Goal: Obtain resource: Obtain resource

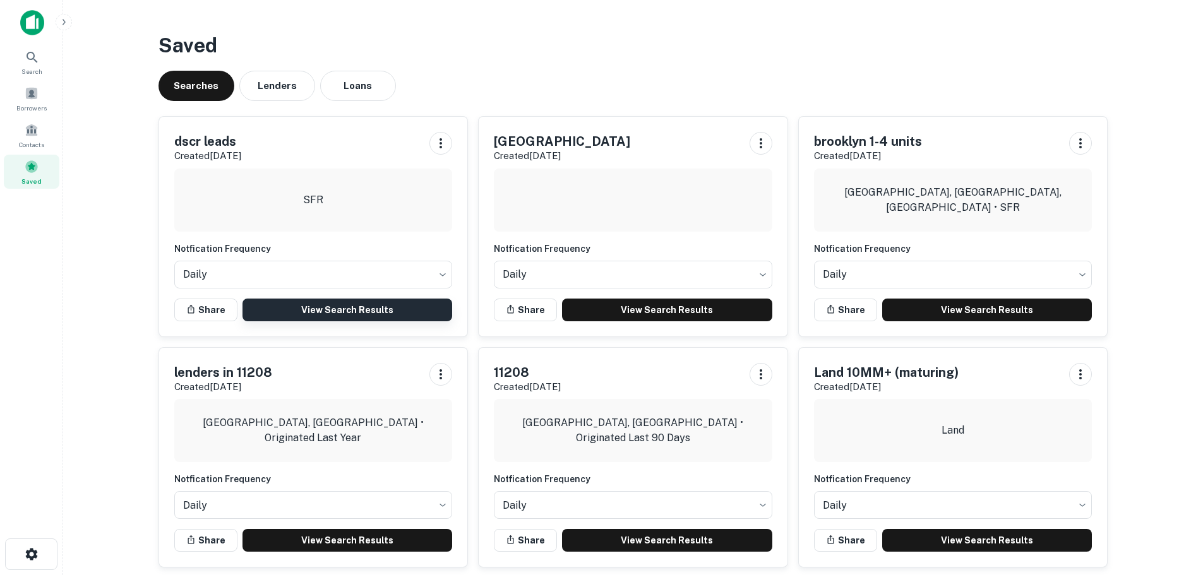
click at [301, 300] on link "View Search Results" at bounding box center [347, 310] width 210 height 23
click at [366, 307] on link "View Search Results" at bounding box center [347, 310] width 210 height 23
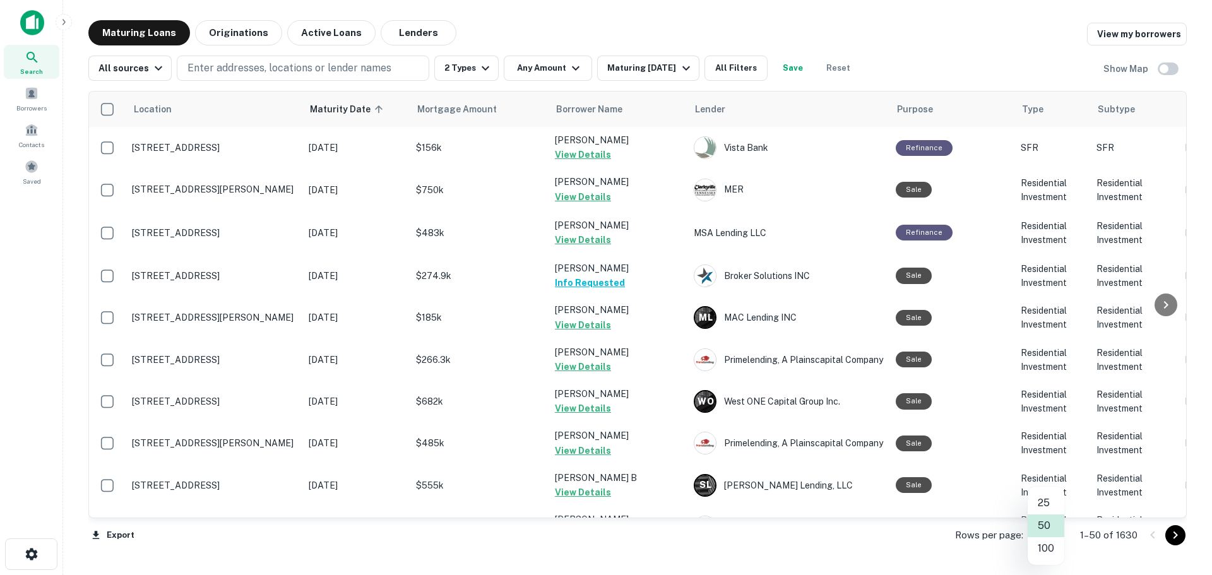
click at [1044, 532] on body "Search Borrowers Contacts Saved Maturing Loans Originations Active Loans Lender…" at bounding box center [606, 287] width 1212 height 575
click at [1044, 548] on li "100" at bounding box center [1046, 548] width 37 height 23
type input "***"
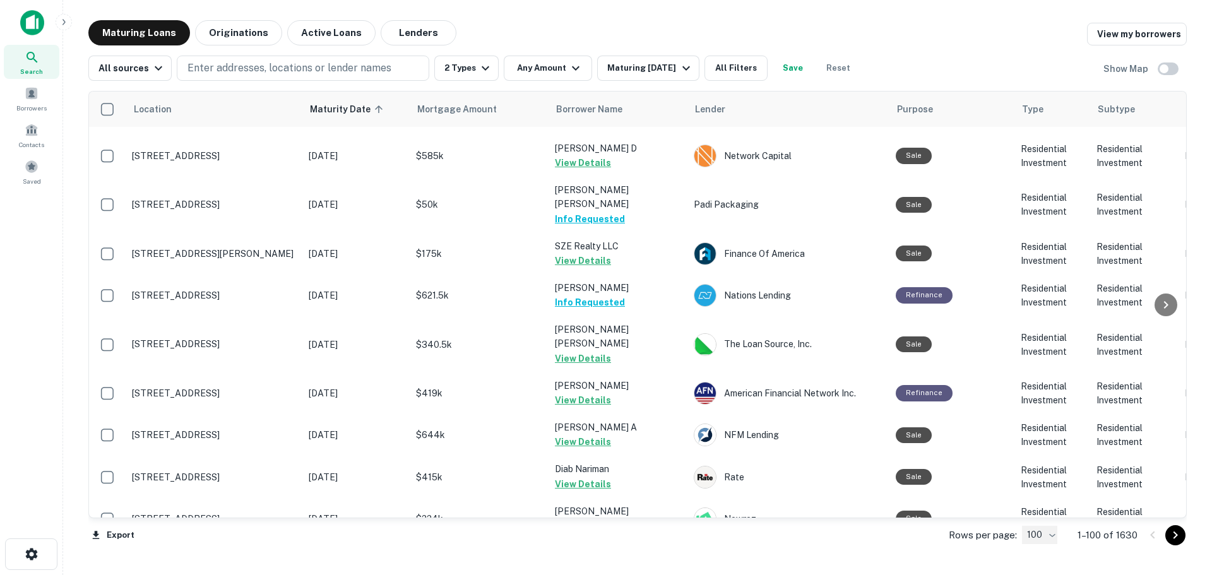
scroll to position [3858, 0]
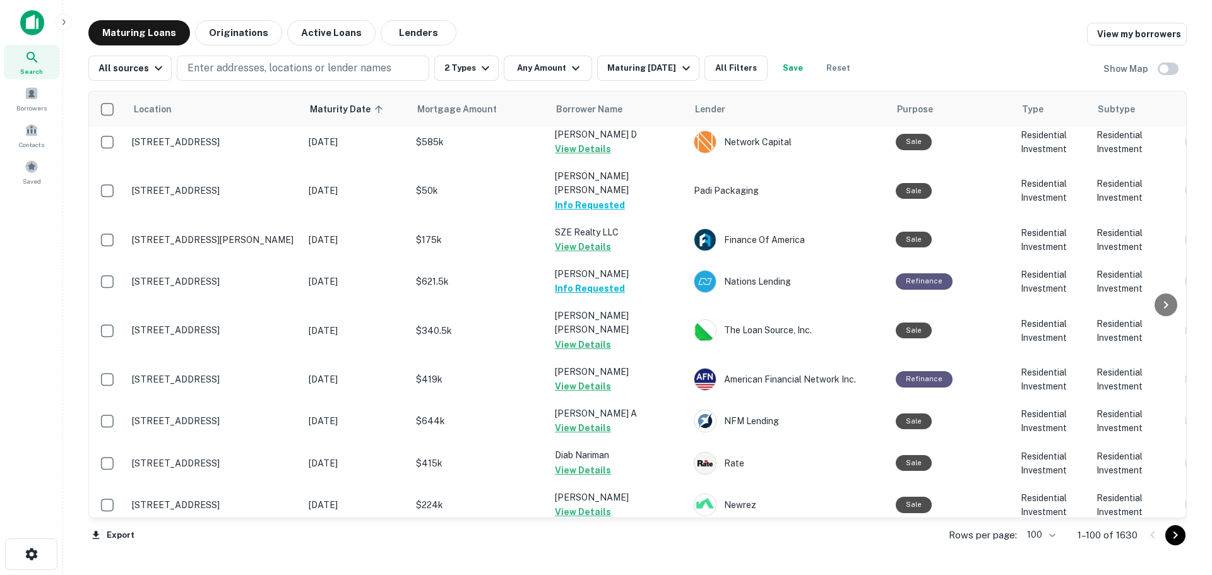
click at [1175, 535] on icon "Go to next page" at bounding box center [1175, 535] width 15 height 15
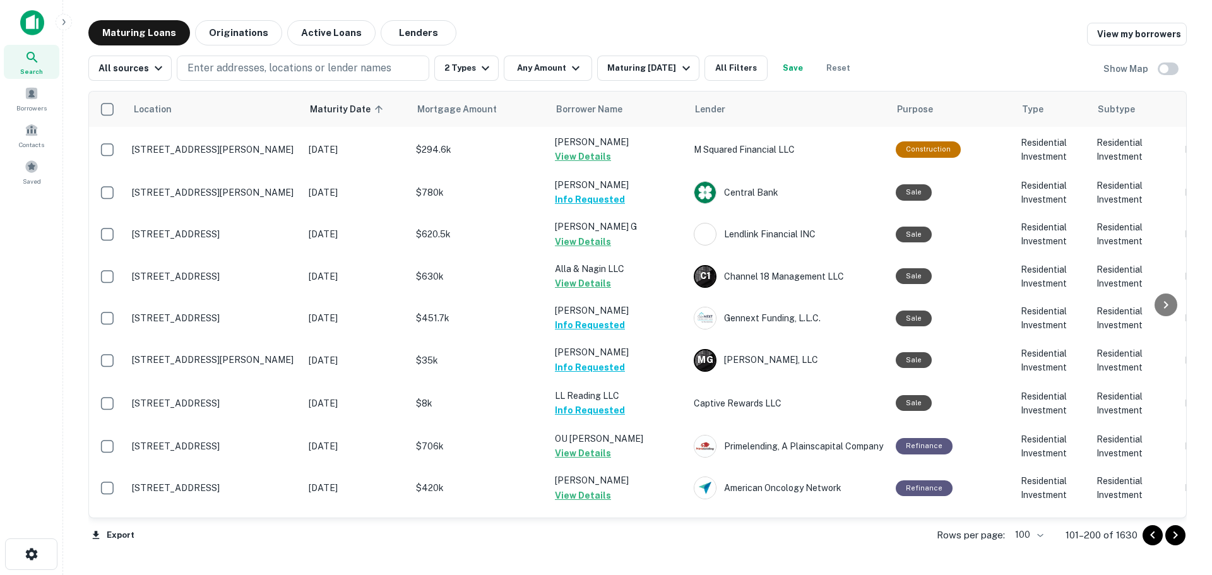
scroll to position [3858, 0]
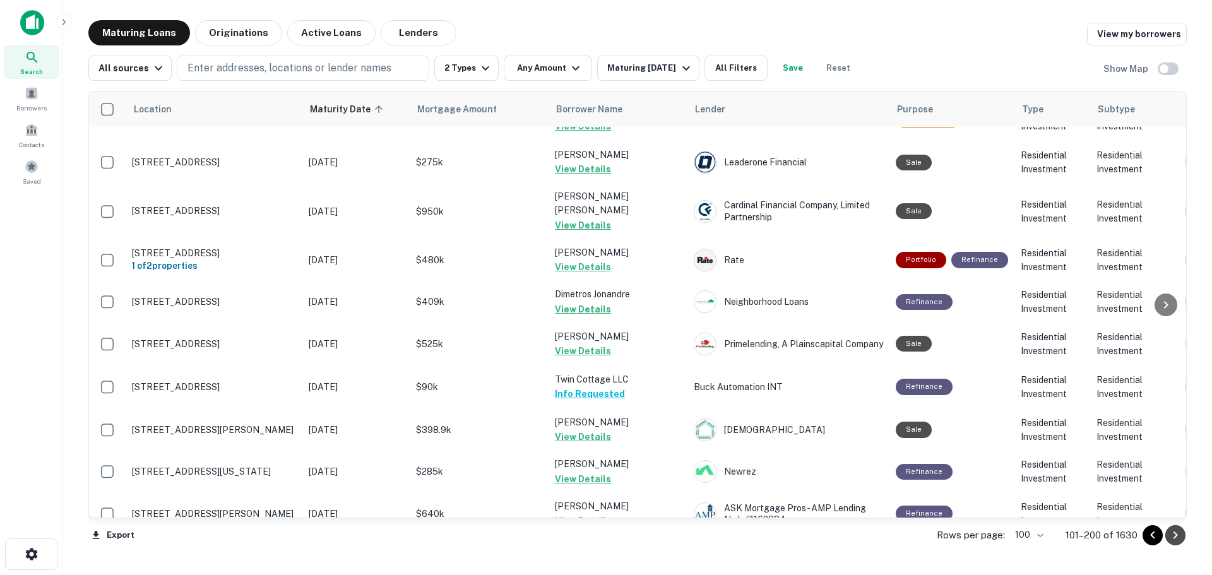
click at [1175, 535] on icon "Go to next page" at bounding box center [1175, 535] width 15 height 15
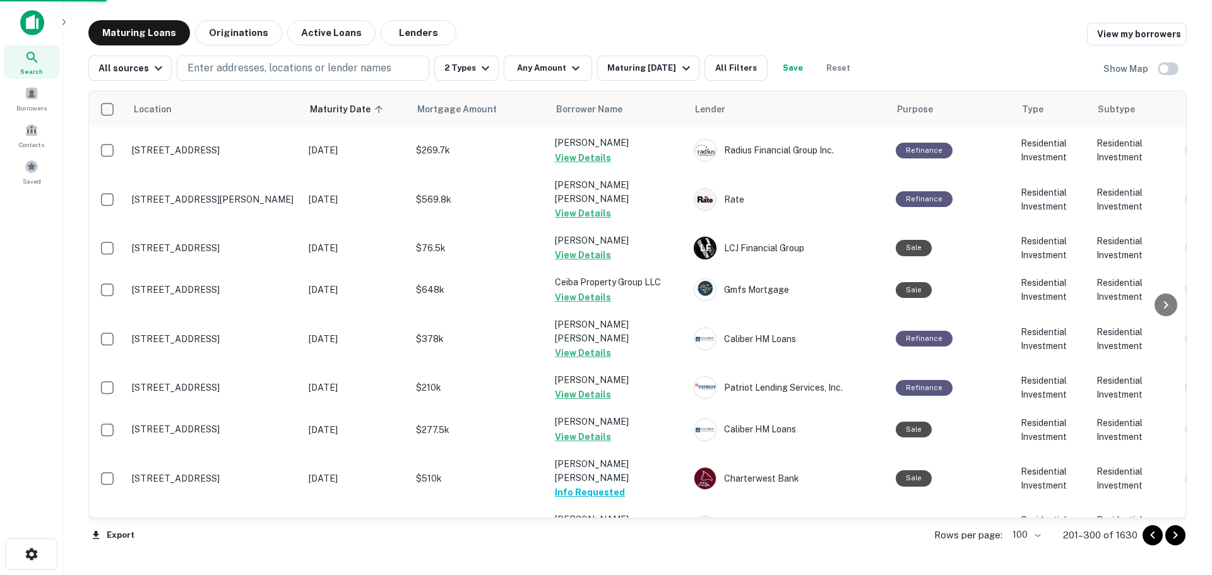
scroll to position [3836, 0]
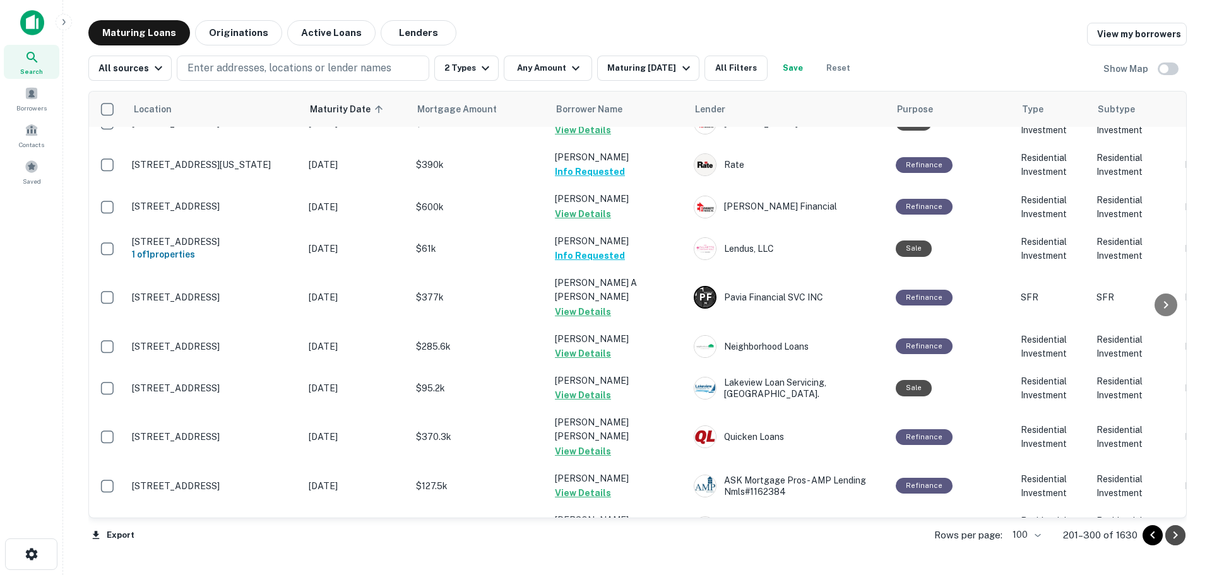
click at [1175, 535] on icon "Go to next page" at bounding box center [1175, 535] width 15 height 15
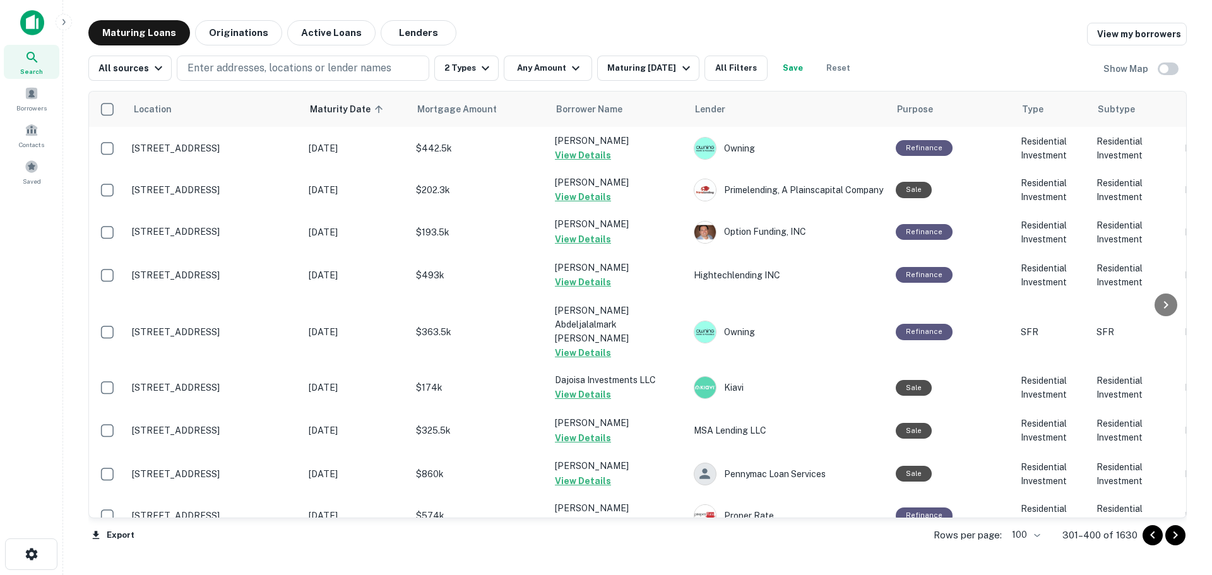
scroll to position [3839, 0]
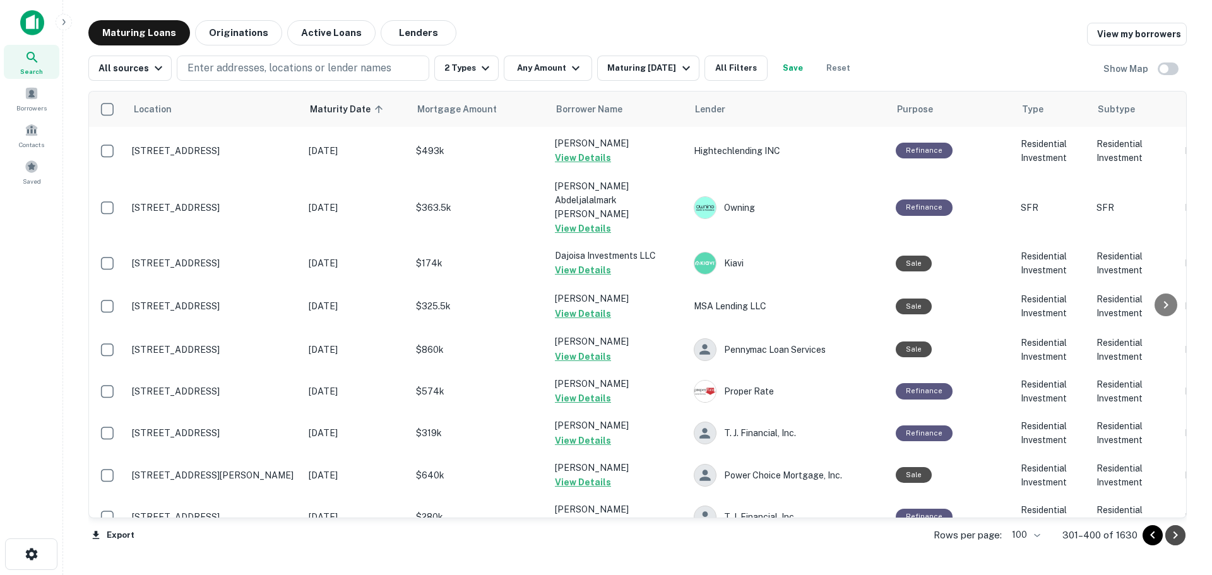
click at [1172, 535] on icon "Go to next page" at bounding box center [1175, 535] width 15 height 15
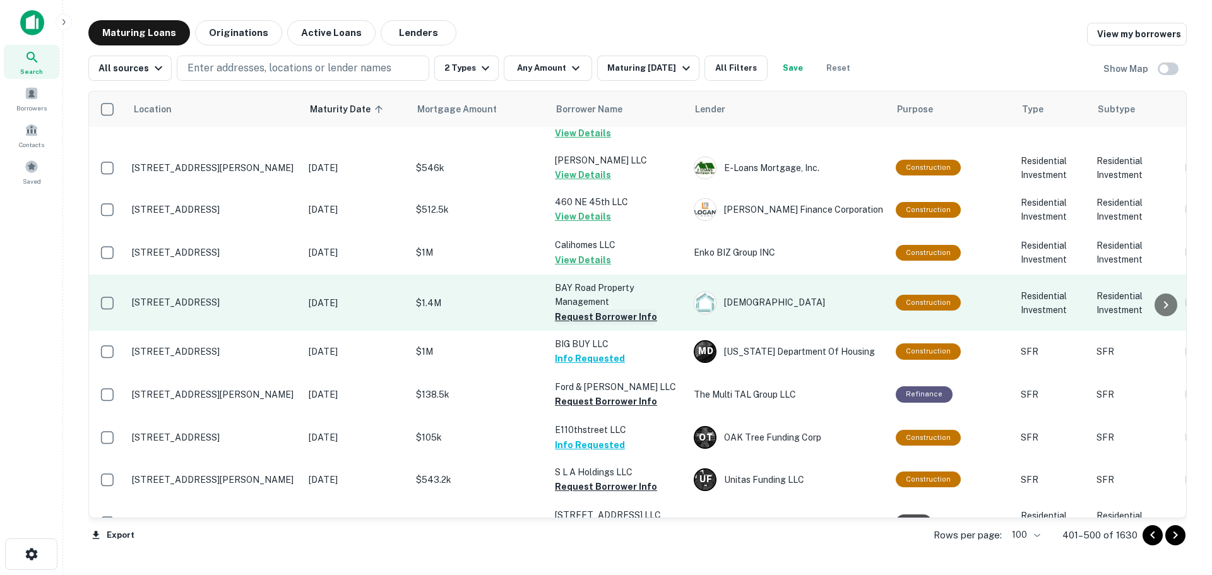
scroll to position [1831, 0]
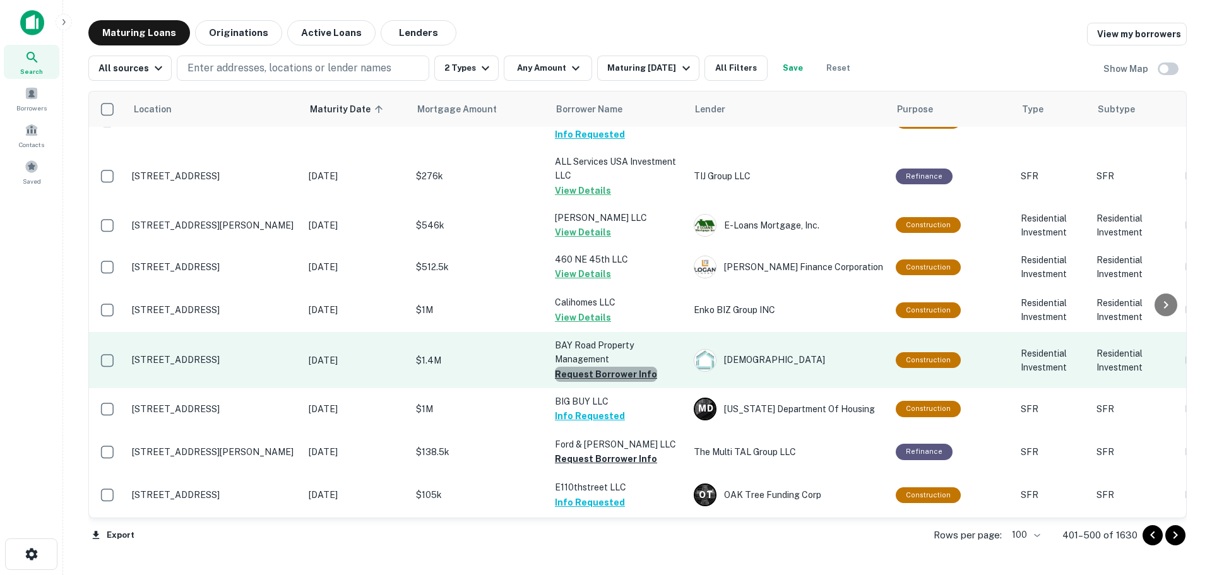
click at [636, 367] on button "Request Borrower Info" at bounding box center [606, 374] width 102 height 15
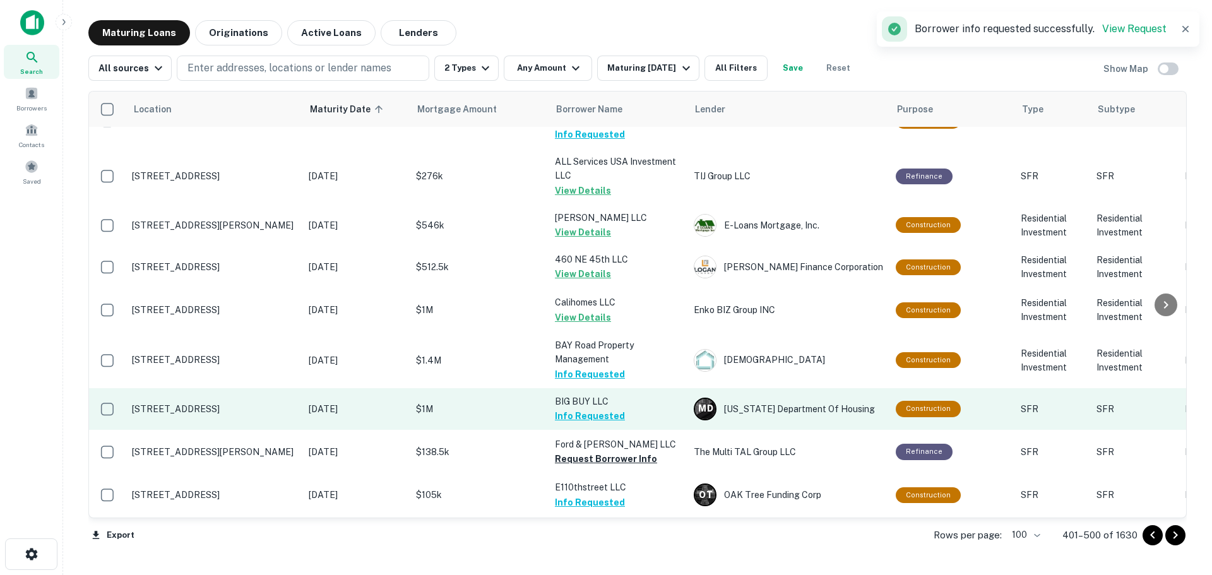
scroll to position [1894, 0]
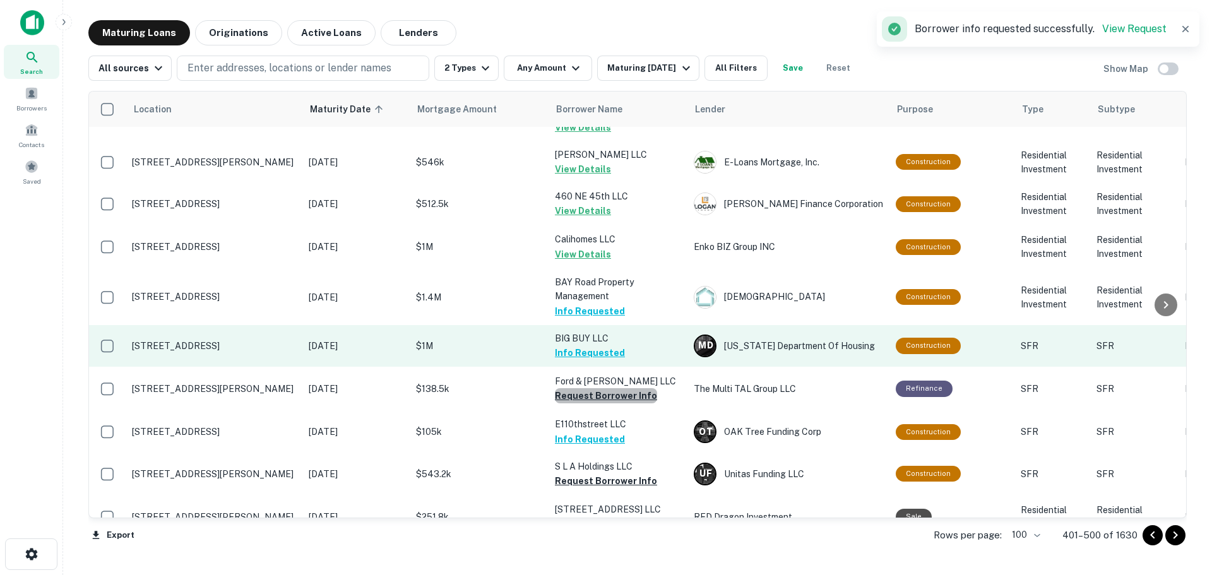
click at [638, 388] on button "Request Borrower Info" at bounding box center [606, 395] width 102 height 15
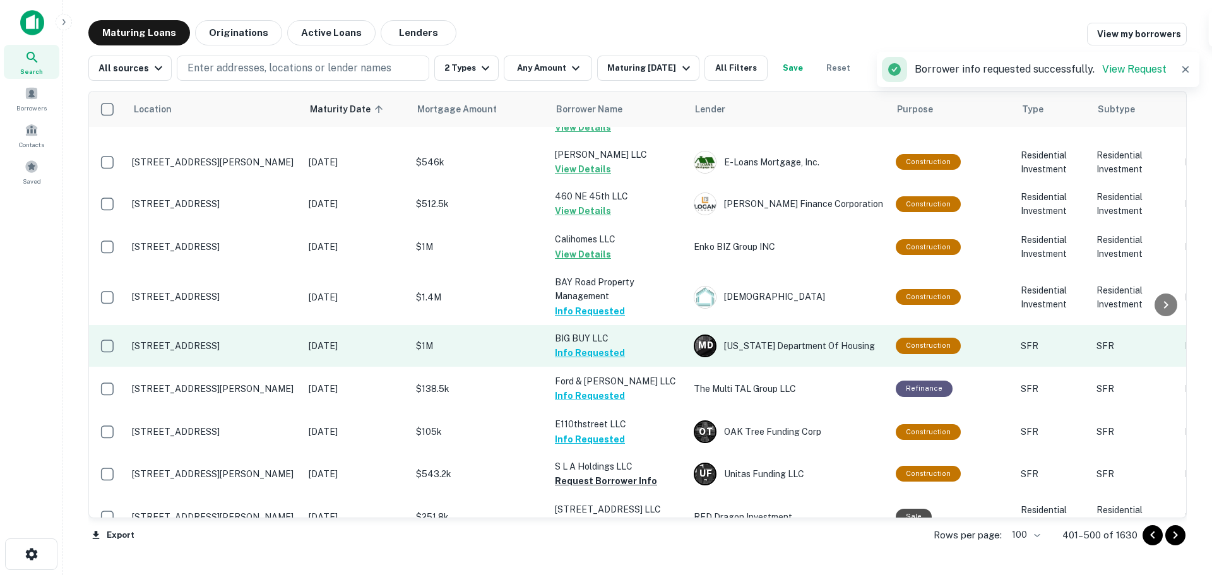
scroll to position [2020, 0]
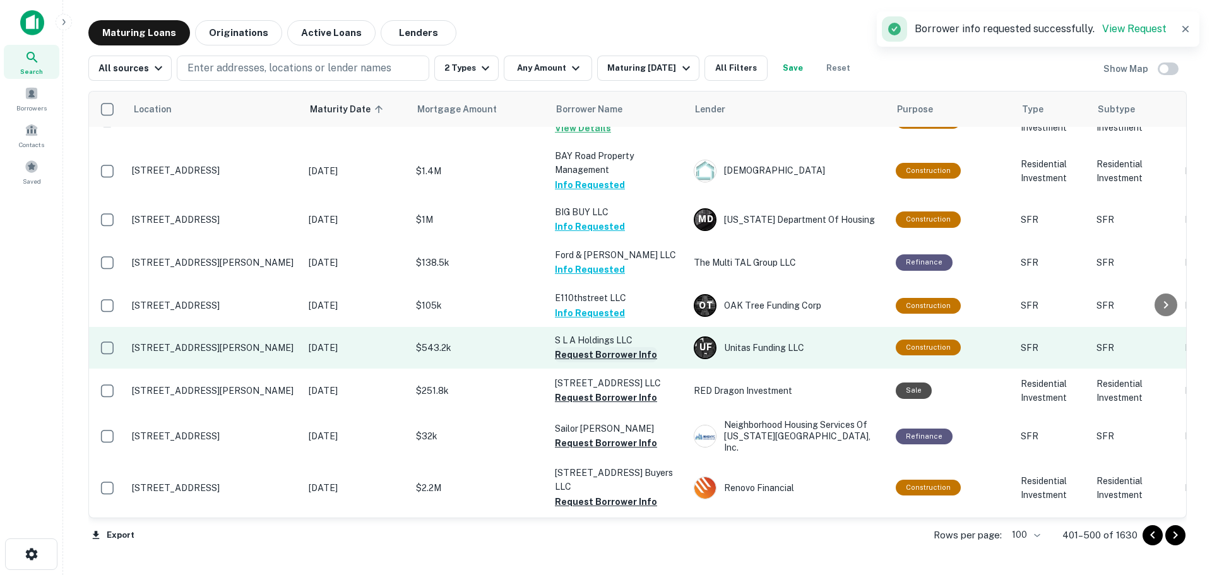
click at [631, 347] on button "Request Borrower Info" at bounding box center [606, 354] width 102 height 15
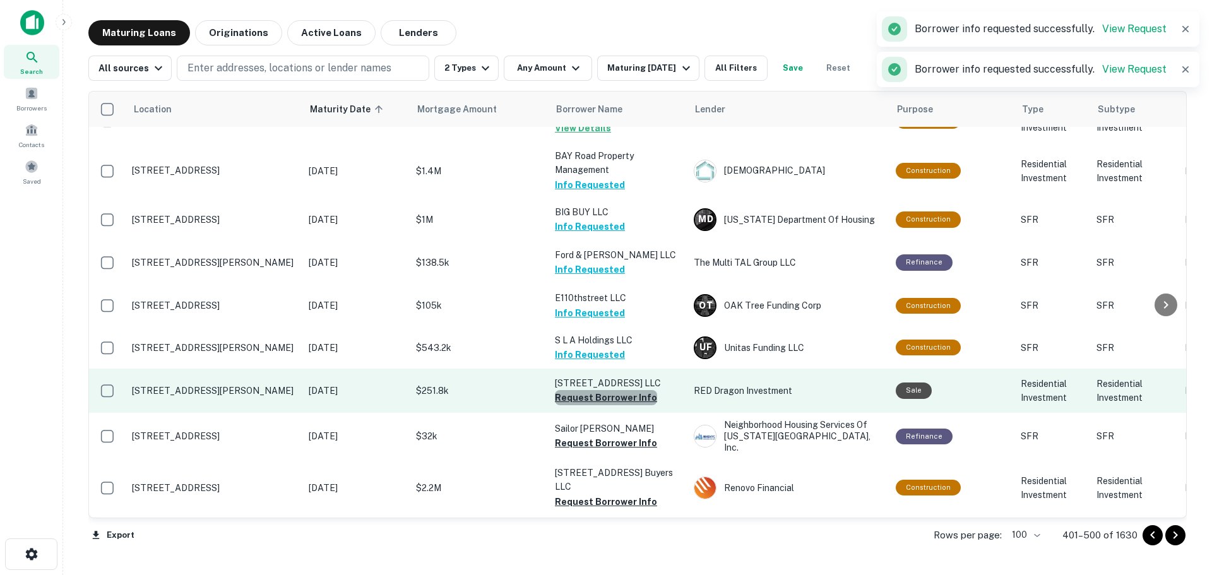
click at [633, 390] on button "Request Borrower Info" at bounding box center [606, 397] width 102 height 15
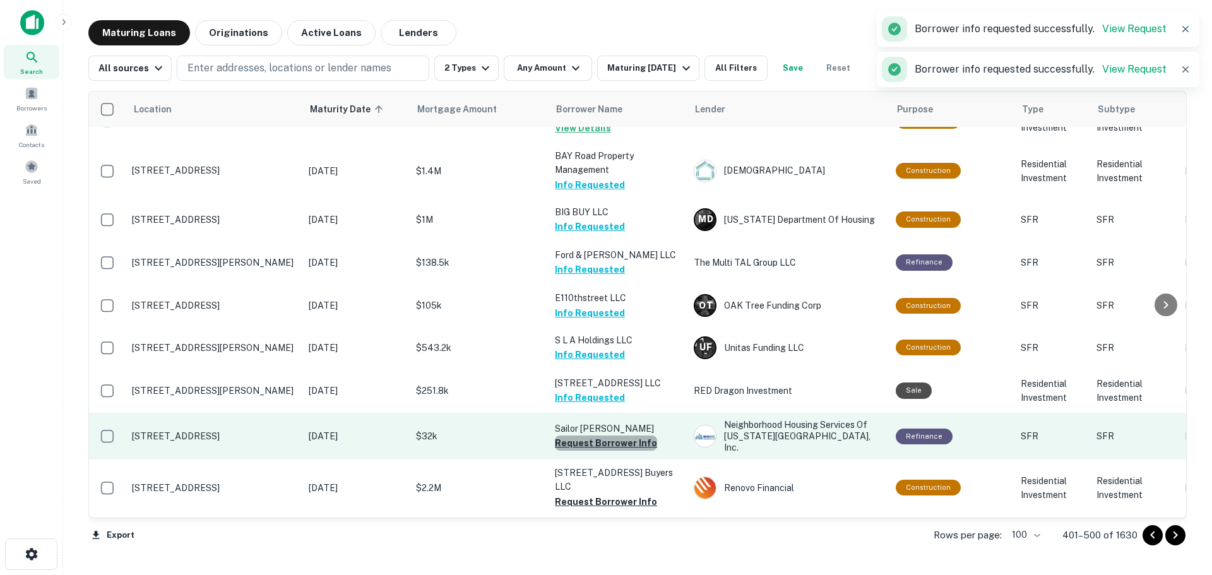
click at [644, 436] on button "Request Borrower Info" at bounding box center [606, 443] width 102 height 15
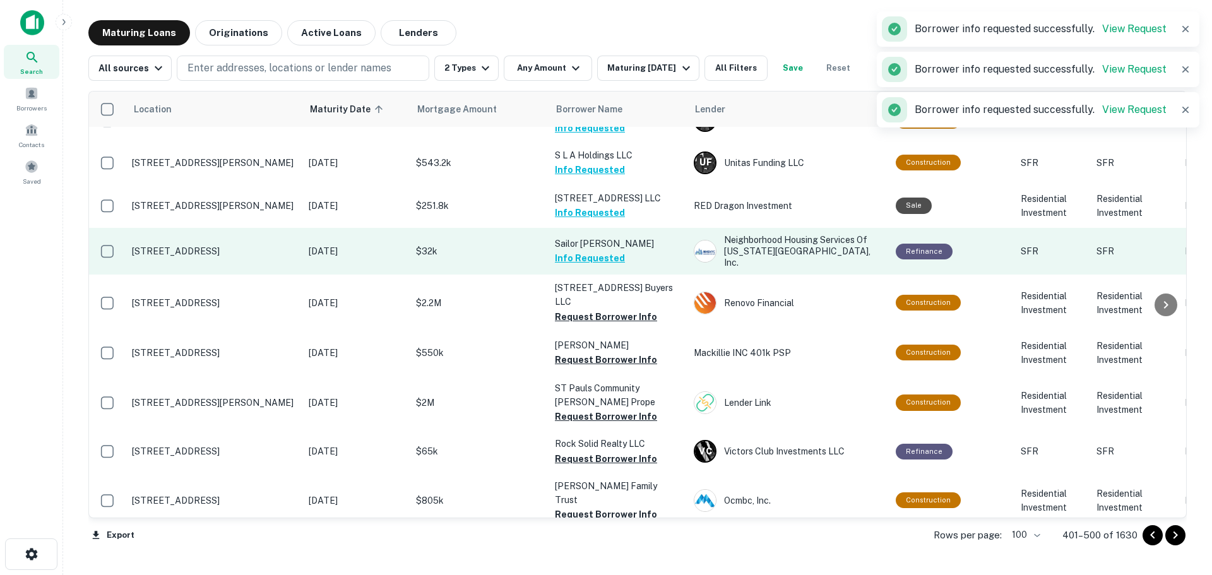
scroll to position [2210, 0]
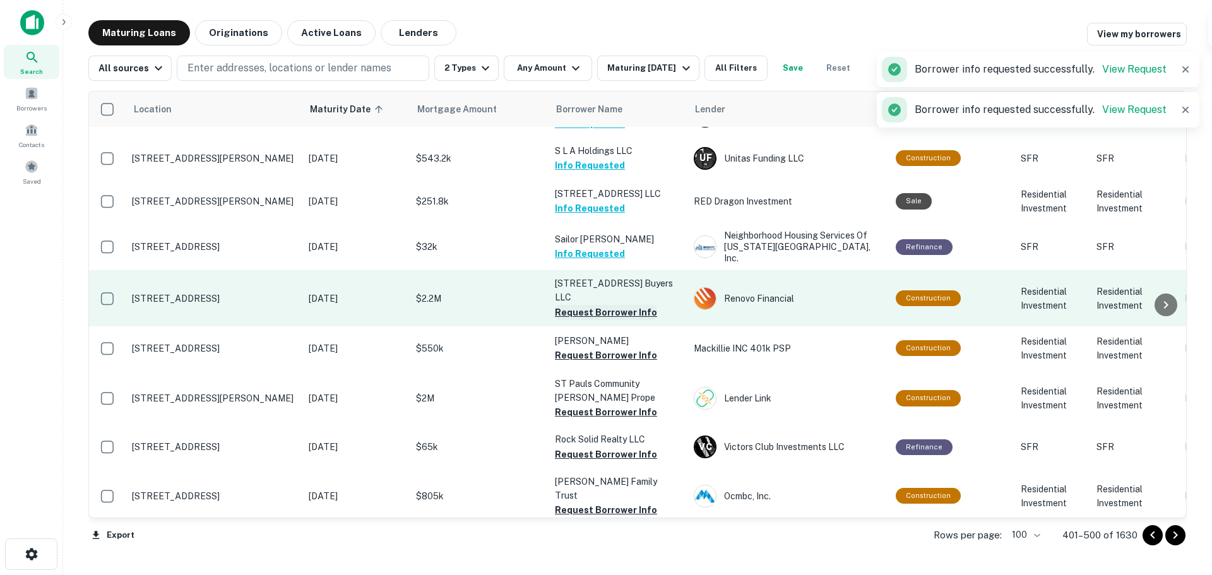
click at [642, 305] on button "Request Borrower Info" at bounding box center [606, 312] width 102 height 15
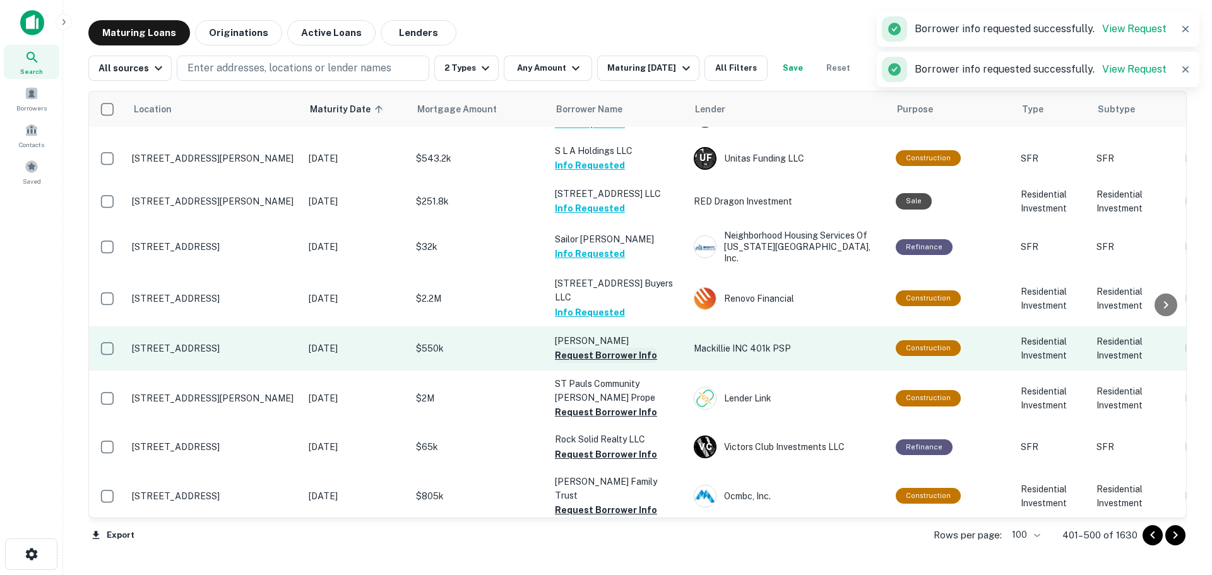
click at [631, 348] on button "Request Borrower Info" at bounding box center [606, 355] width 102 height 15
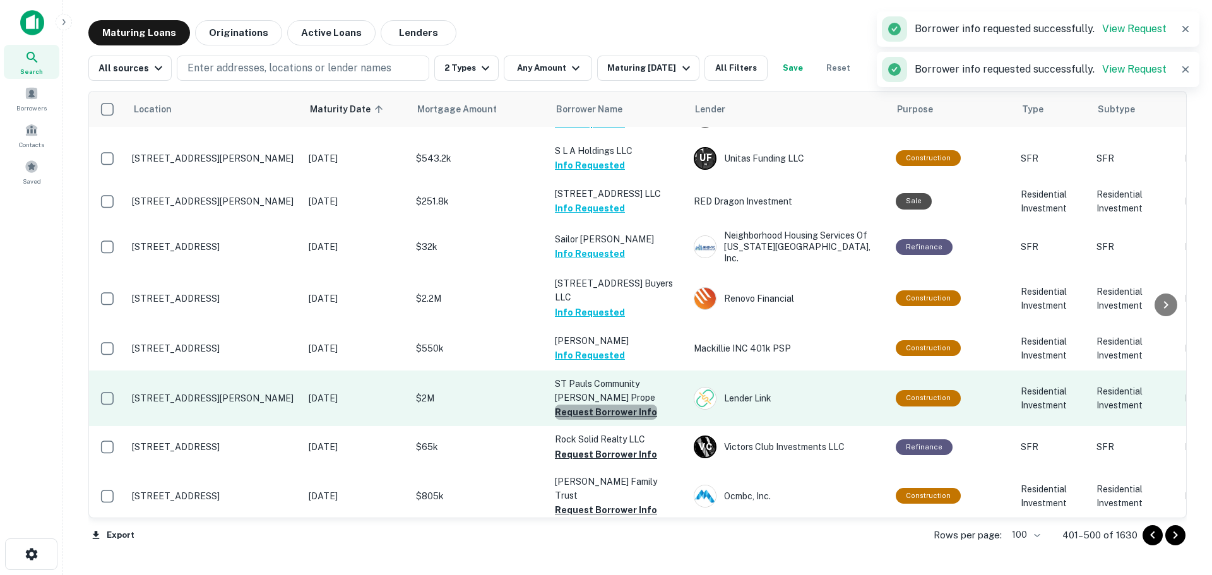
click at [633, 405] on button "Request Borrower Info" at bounding box center [606, 412] width 102 height 15
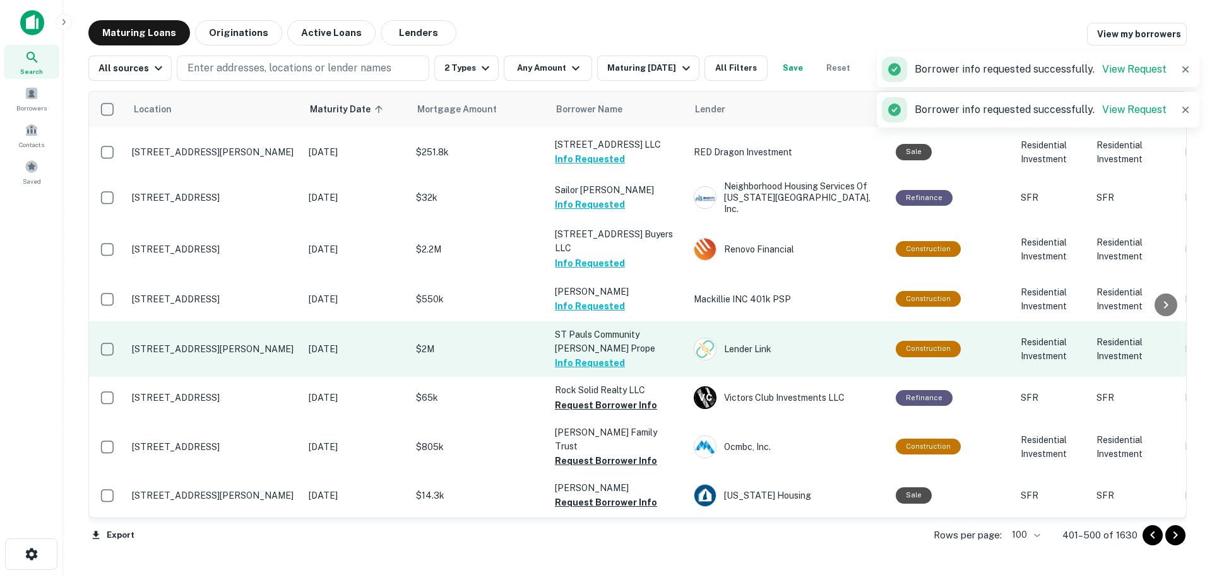
scroll to position [2336, 0]
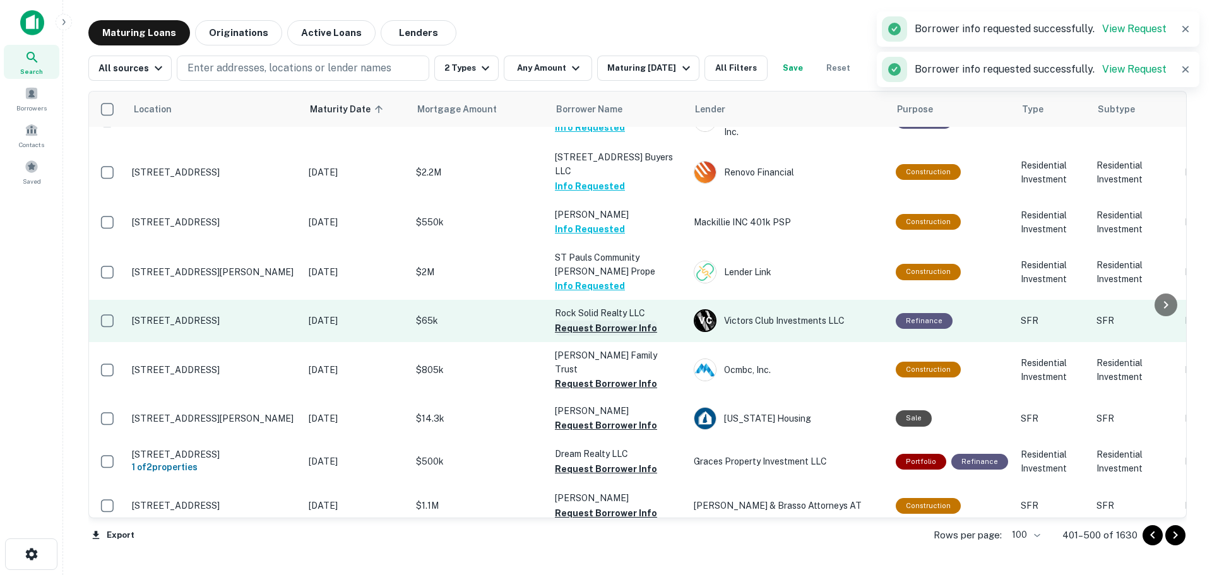
click at [626, 321] on button "Request Borrower Info" at bounding box center [606, 328] width 102 height 15
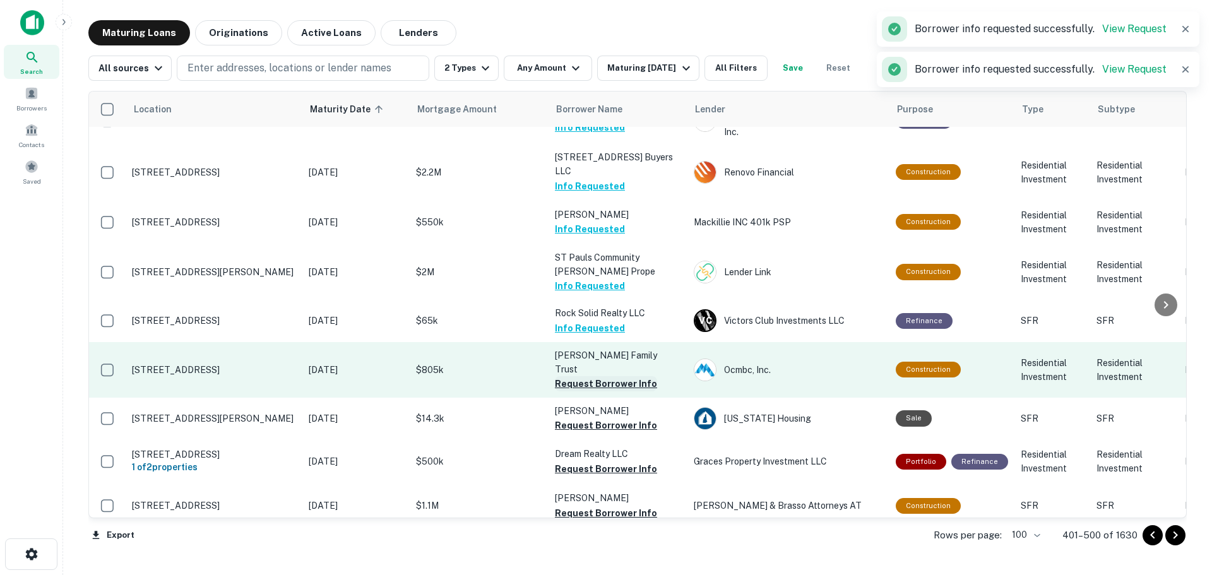
click at [632, 376] on button "Request Borrower Info" at bounding box center [606, 383] width 102 height 15
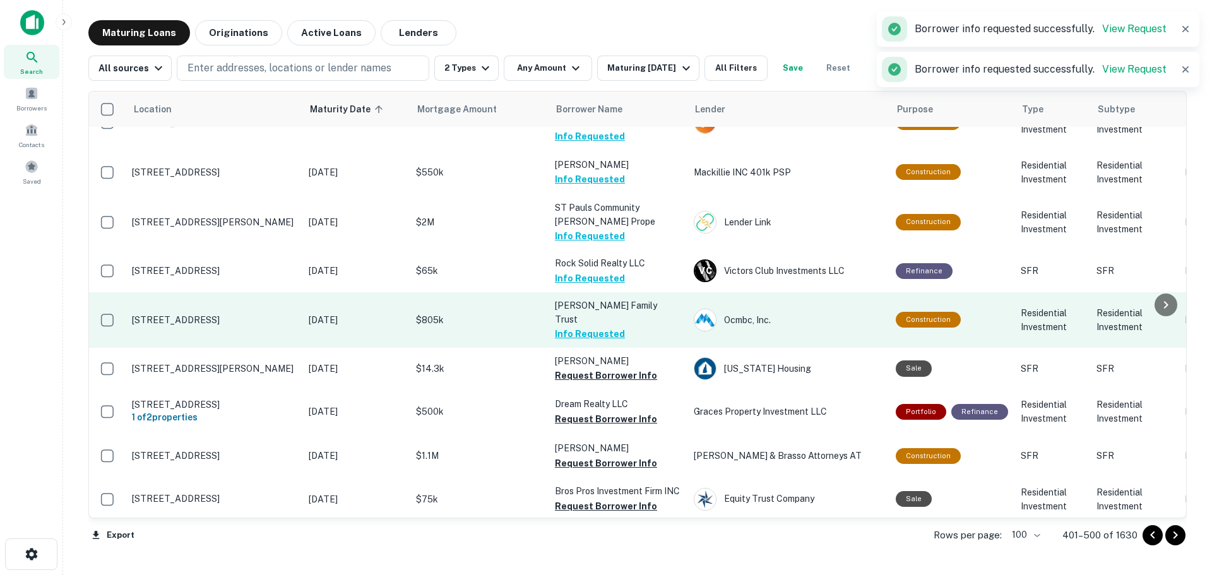
scroll to position [2399, 0]
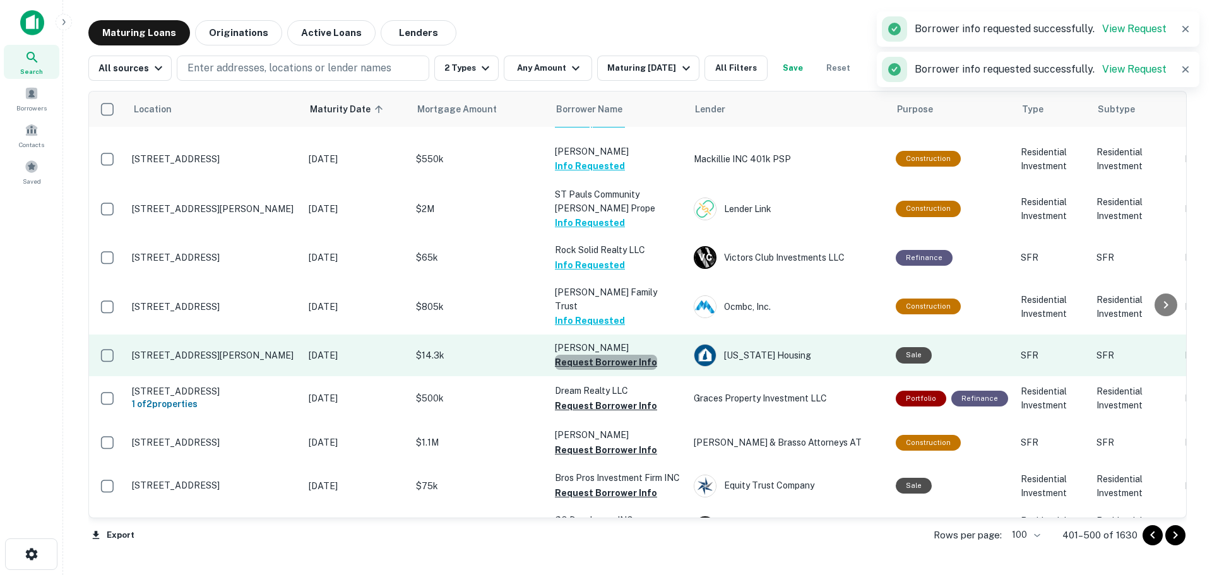
click at [629, 355] on button "Request Borrower Info" at bounding box center [606, 362] width 102 height 15
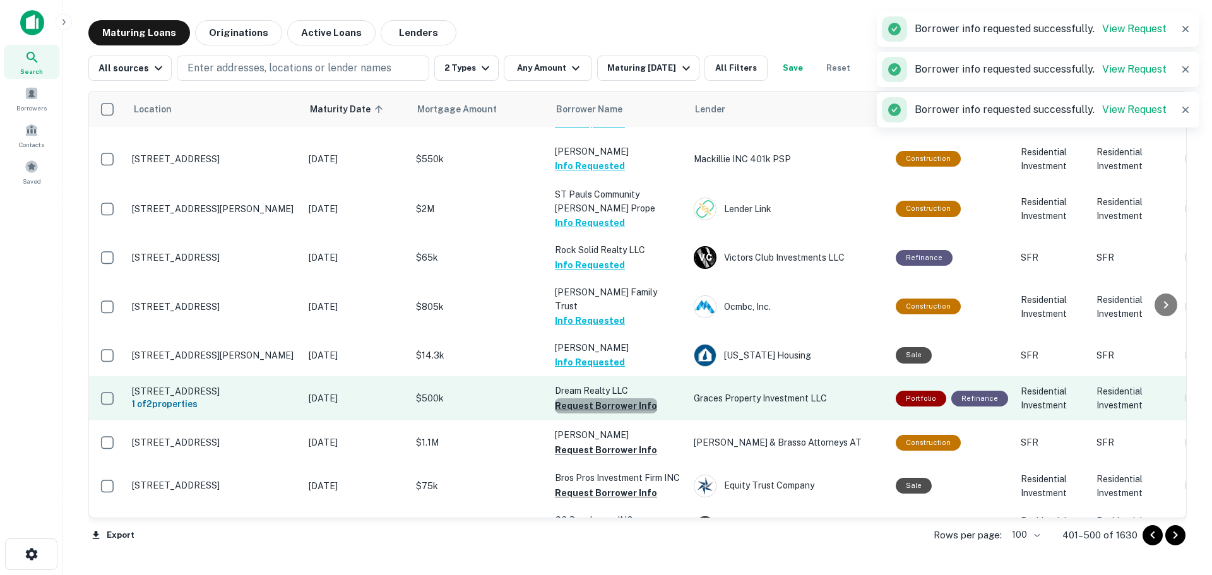
click at [641, 398] on button "Request Borrower Info" at bounding box center [606, 405] width 102 height 15
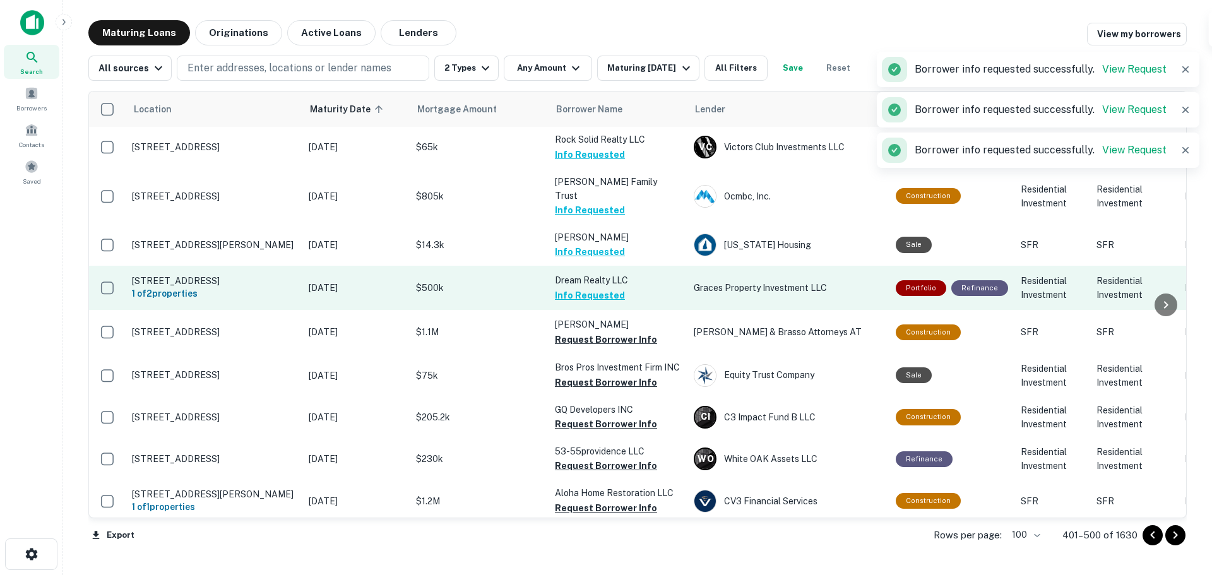
scroll to position [2525, 0]
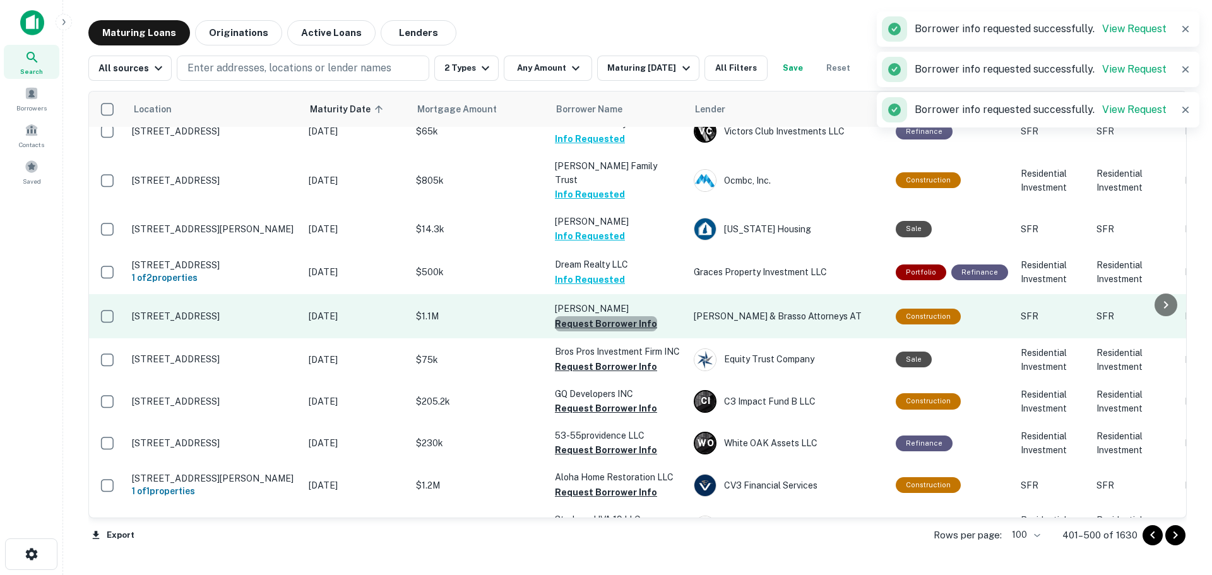
click at [620, 316] on button "Request Borrower Info" at bounding box center [606, 323] width 102 height 15
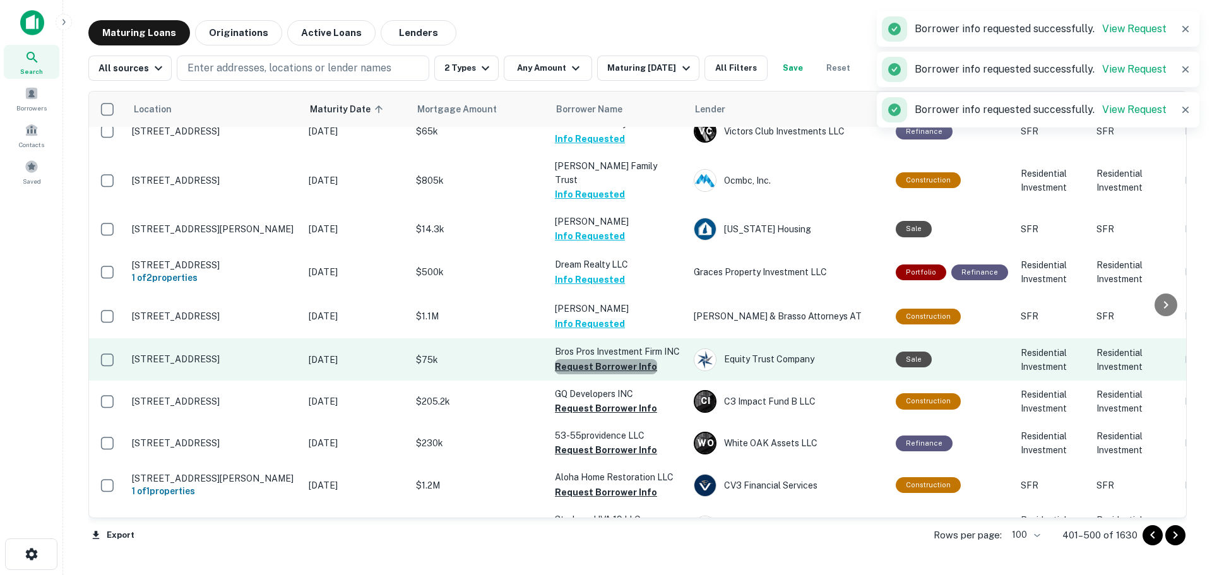
click at [632, 359] on button "Request Borrower Info" at bounding box center [606, 366] width 102 height 15
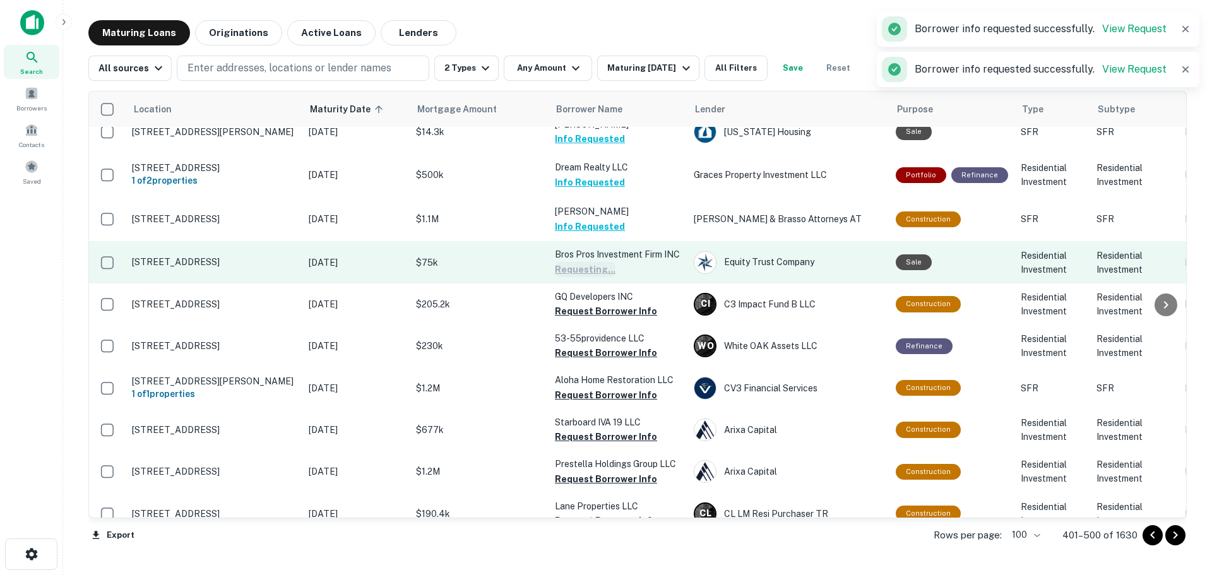
scroll to position [2651, 0]
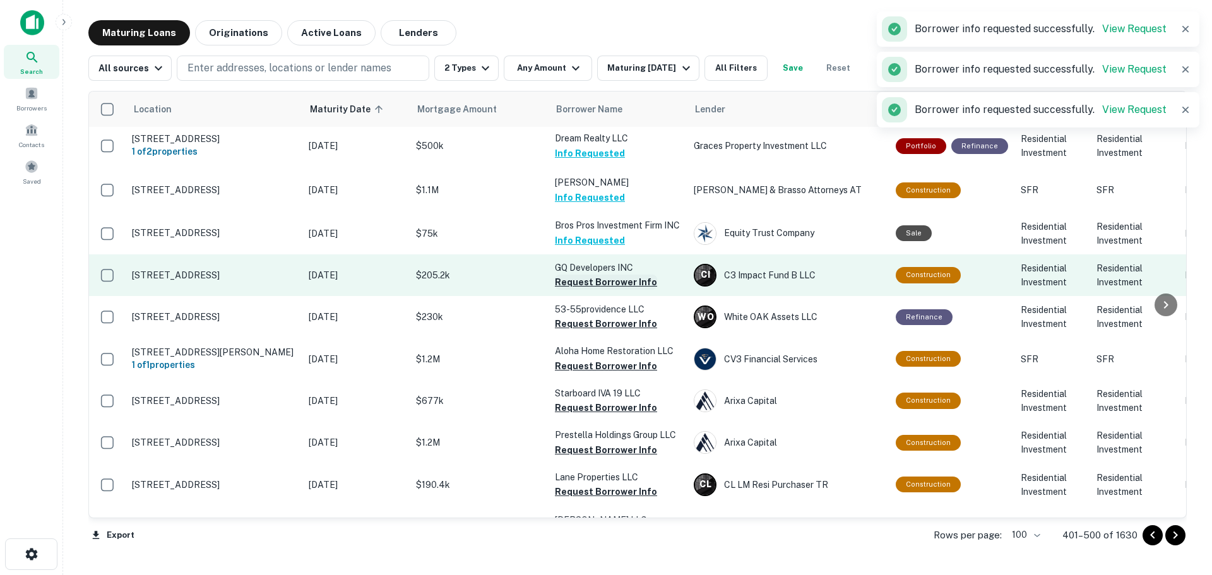
click at [629, 275] on button "Request Borrower Info" at bounding box center [606, 282] width 102 height 15
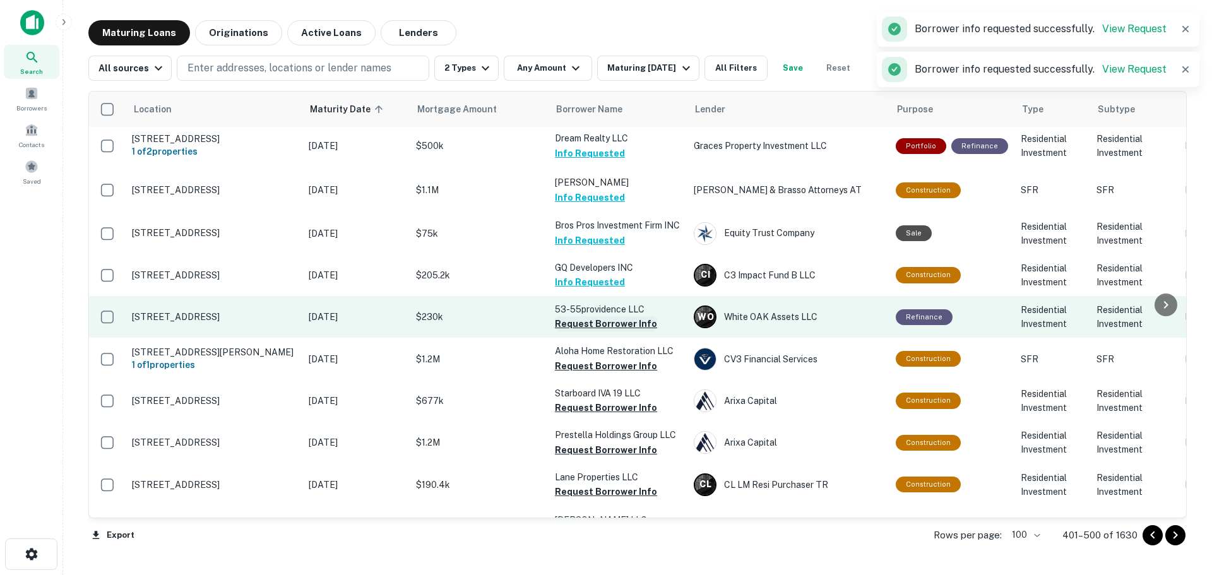
click at [633, 316] on button "Request Borrower Info" at bounding box center [606, 323] width 102 height 15
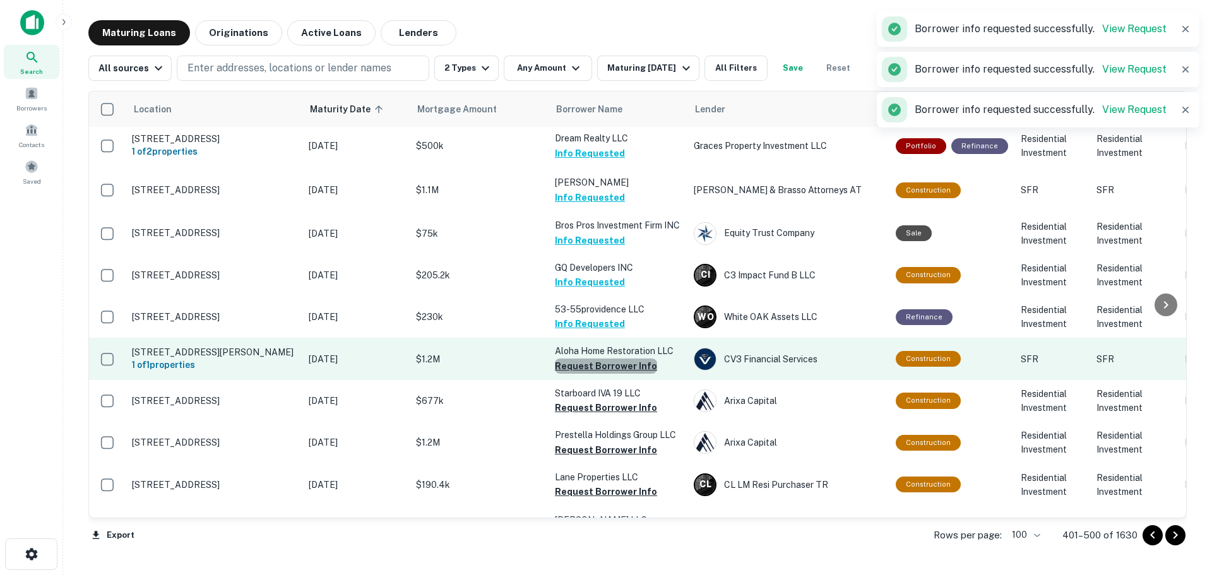
click at [633, 359] on button "Request Borrower Info" at bounding box center [606, 366] width 102 height 15
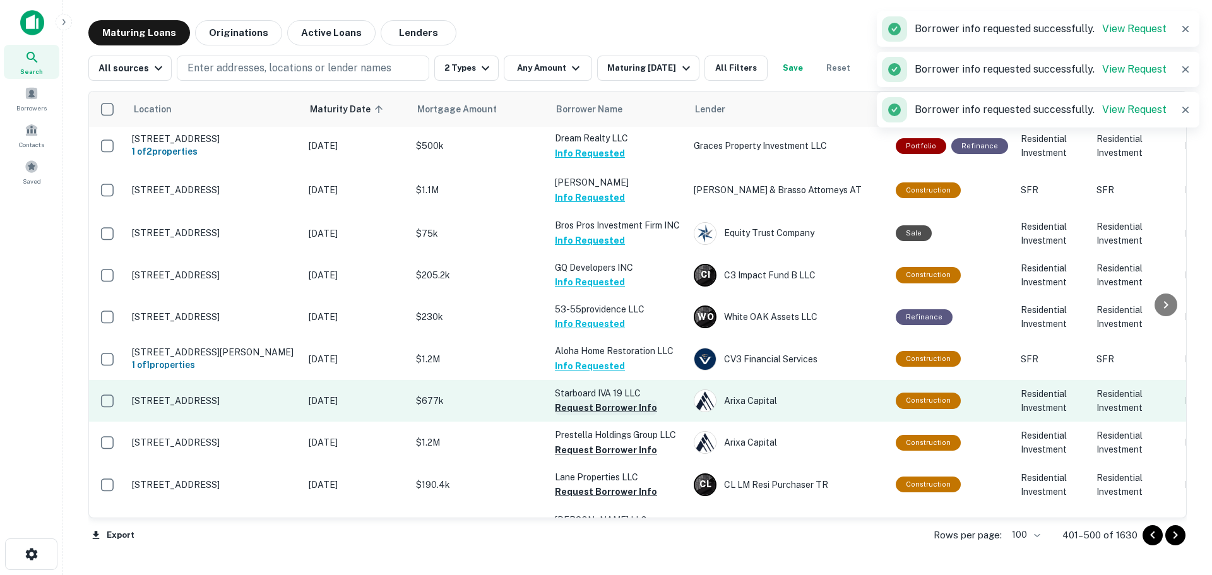
click at [633, 400] on button "Request Borrower Info" at bounding box center [606, 407] width 102 height 15
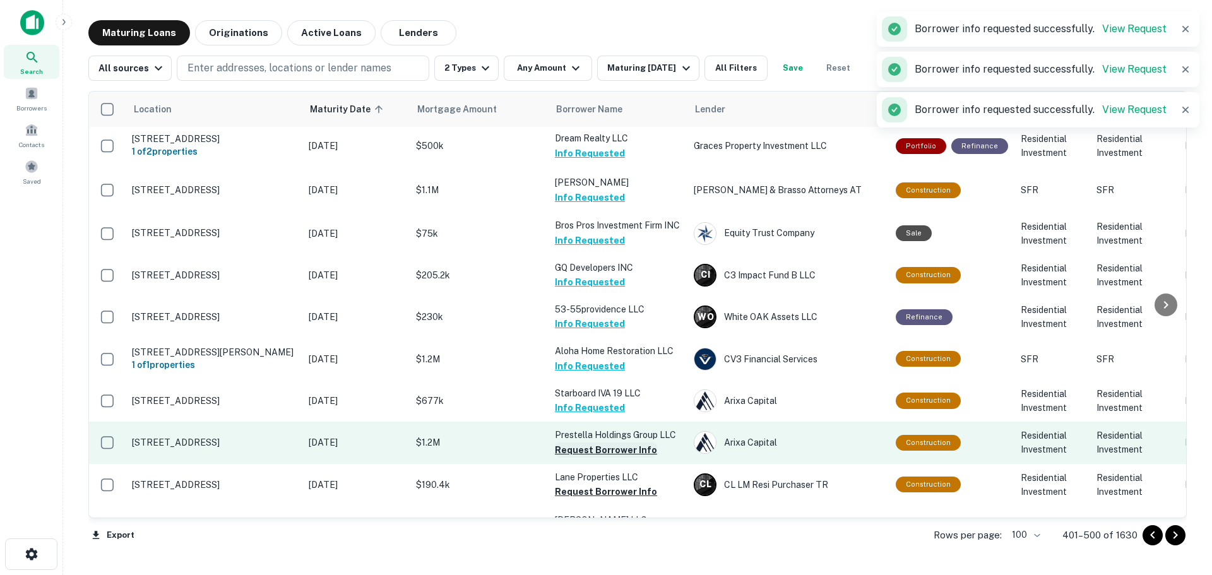
click at [635, 443] on button "Request Borrower Info" at bounding box center [606, 450] width 102 height 15
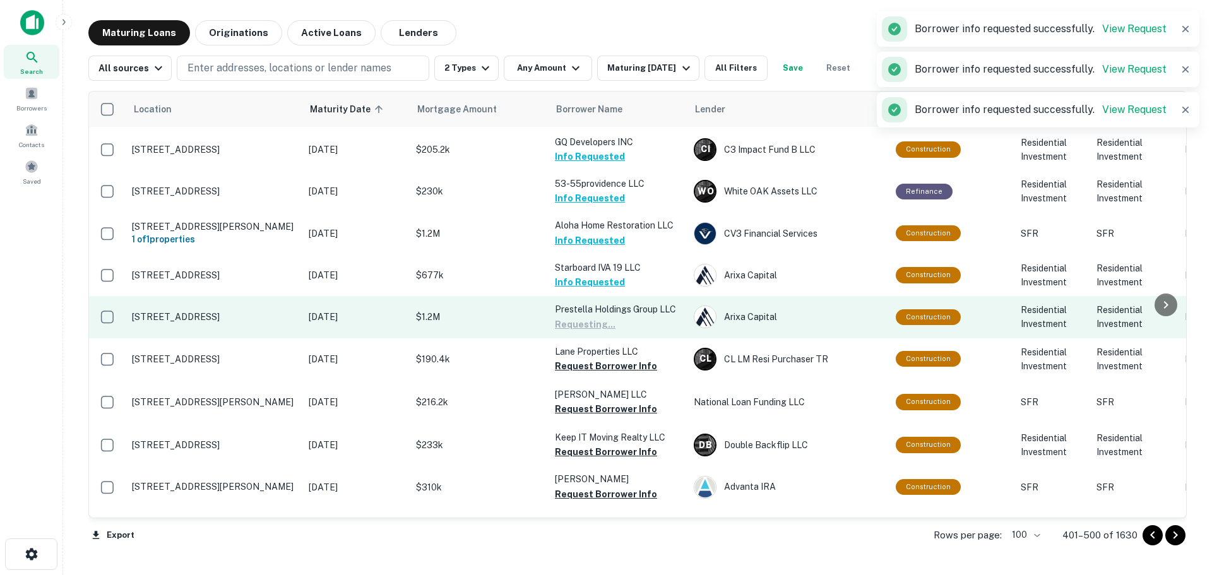
scroll to position [2778, 0]
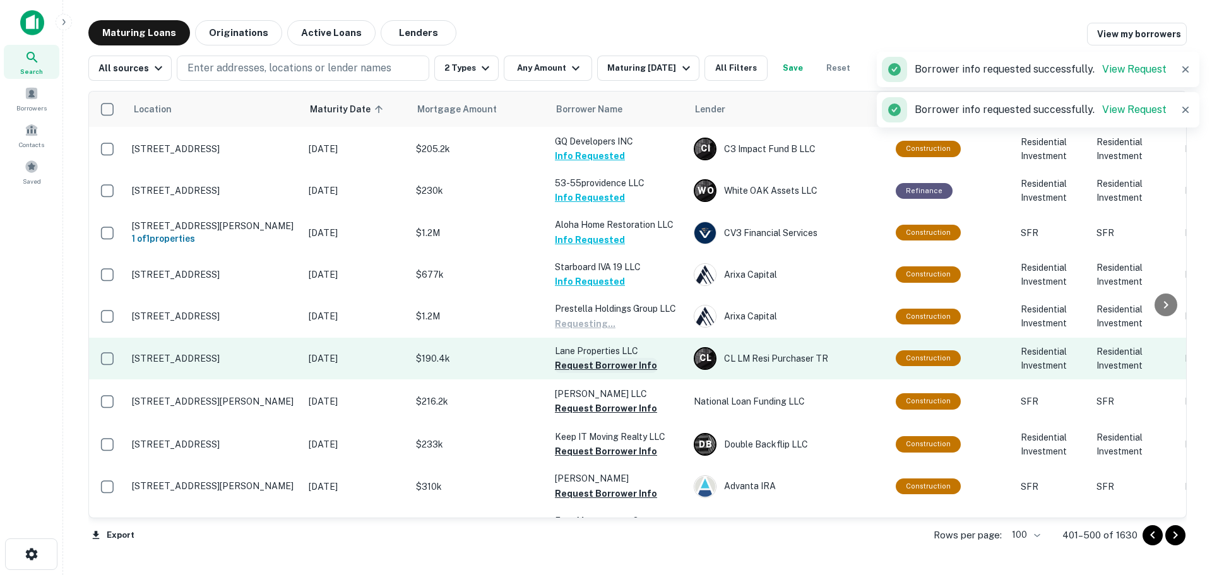
click at [631, 358] on button "Request Borrower Info" at bounding box center [606, 365] width 102 height 15
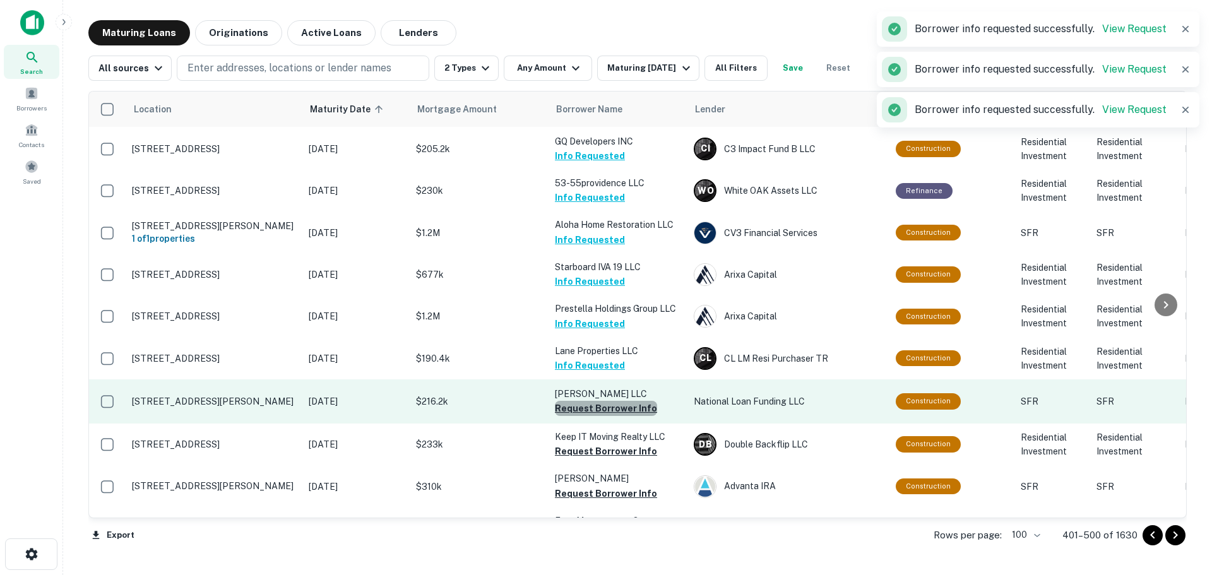
click at [631, 401] on button "Request Borrower Info" at bounding box center [606, 408] width 102 height 15
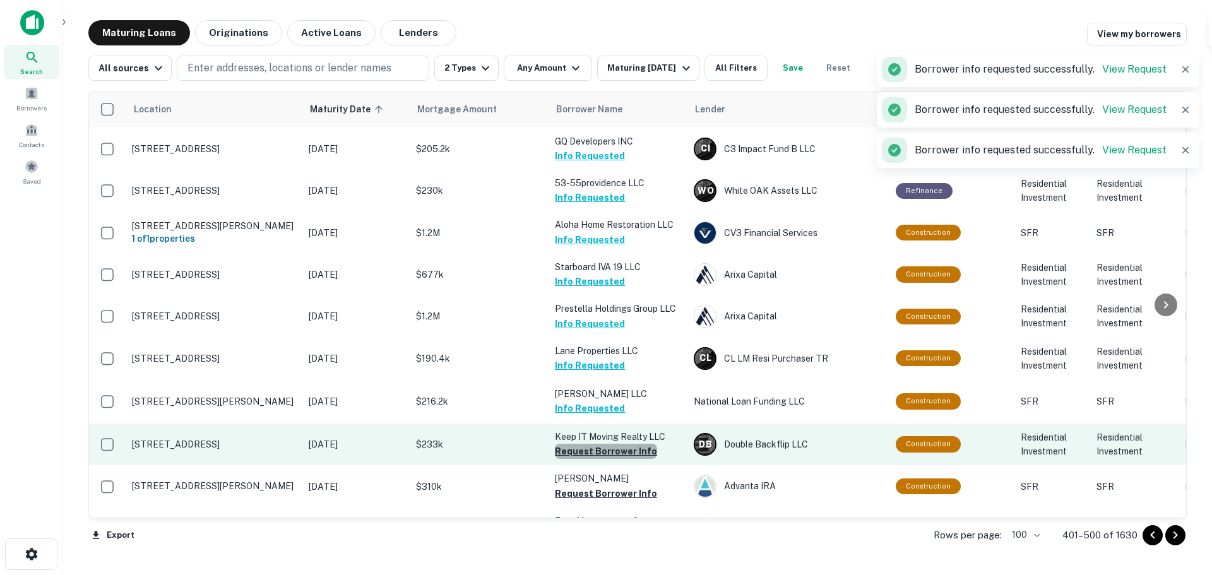
click at [640, 444] on button "Request Borrower Info" at bounding box center [606, 451] width 102 height 15
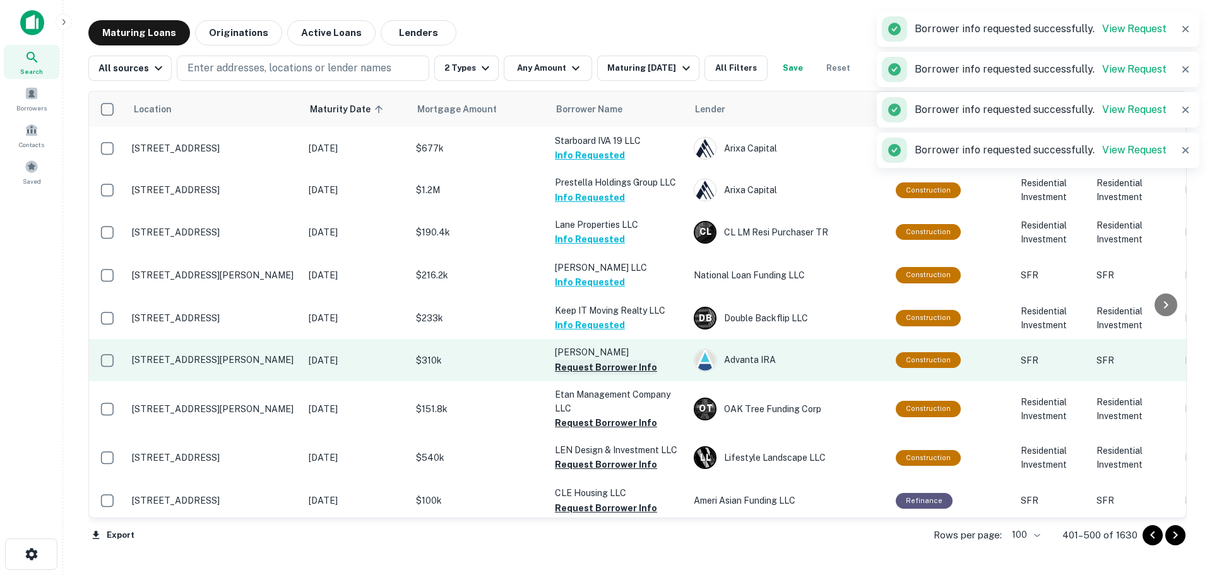
click at [624, 360] on button "Request Borrower Info" at bounding box center [606, 367] width 102 height 15
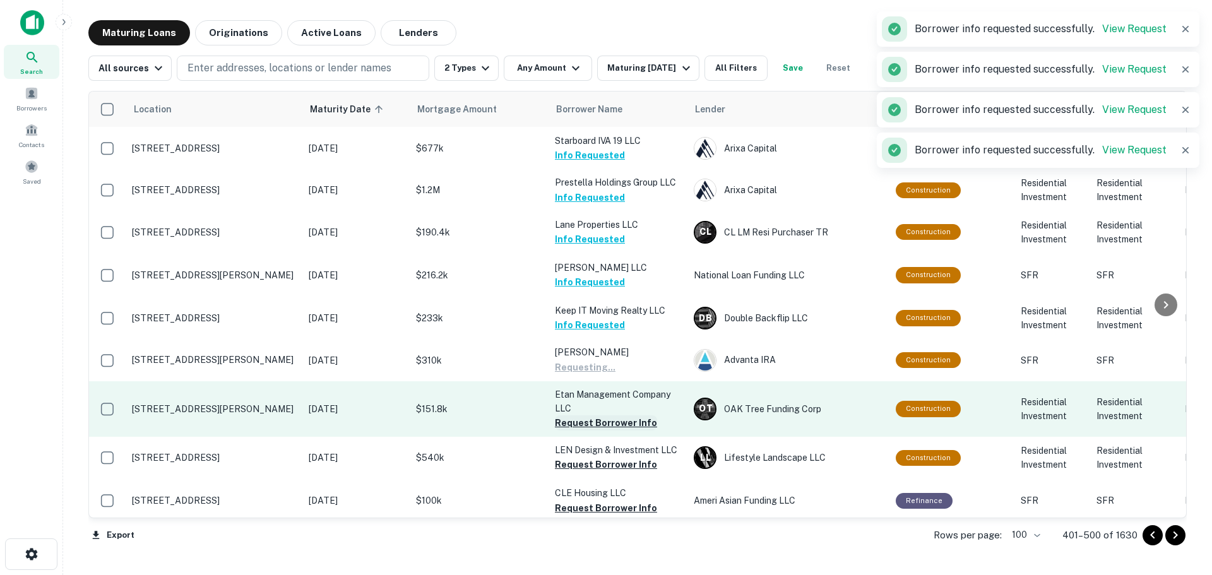
click at [639, 415] on button "Request Borrower Info" at bounding box center [606, 422] width 102 height 15
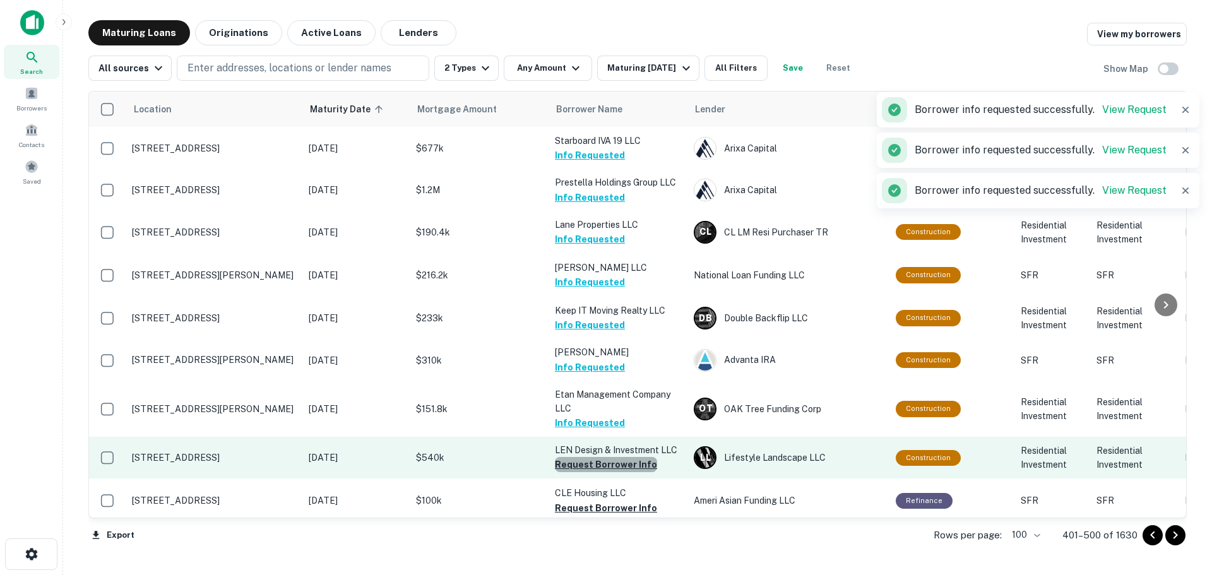
click at [641, 457] on button "Request Borrower Info" at bounding box center [606, 464] width 102 height 15
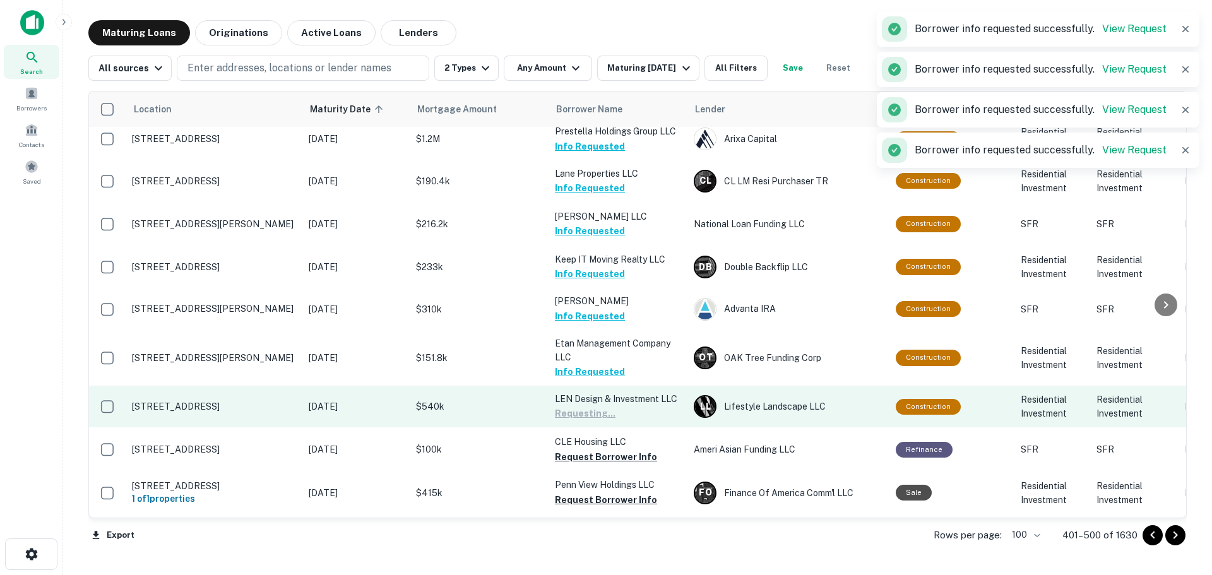
scroll to position [3030, 0]
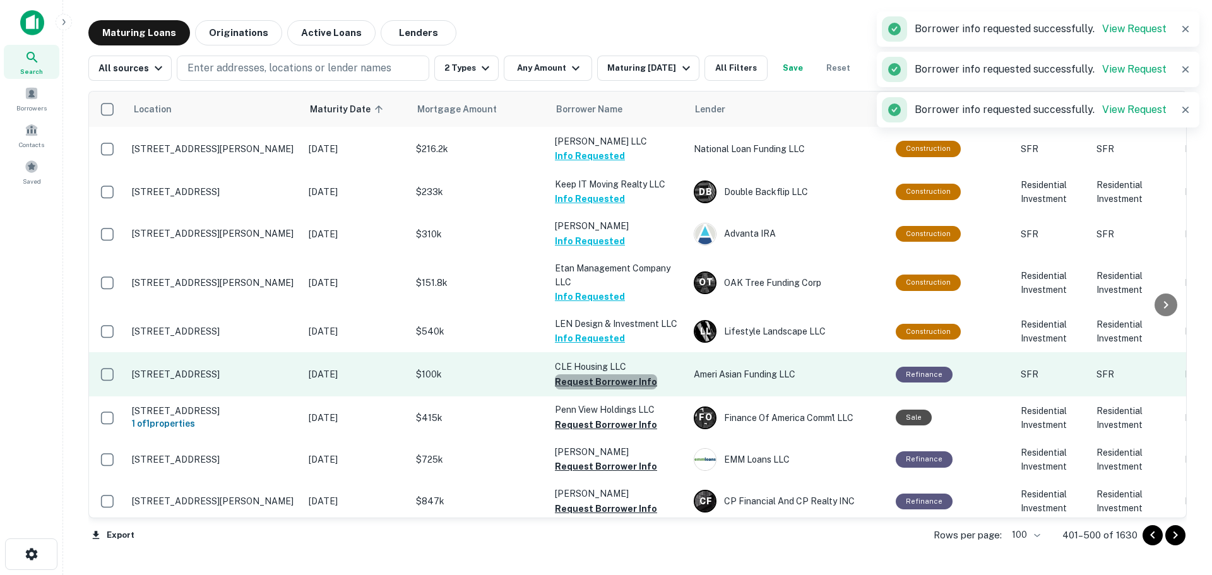
click at [627, 374] on button "Request Borrower Info" at bounding box center [606, 381] width 102 height 15
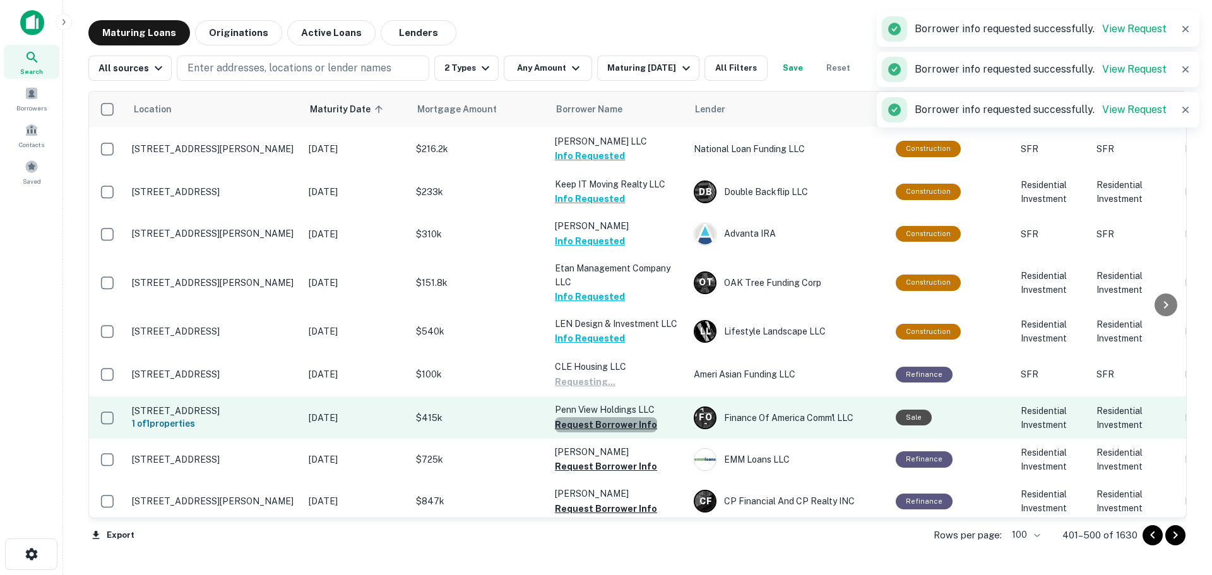
click at [639, 417] on button "Request Borrower Info" at bounding box center [606, 424] width 102 height 15
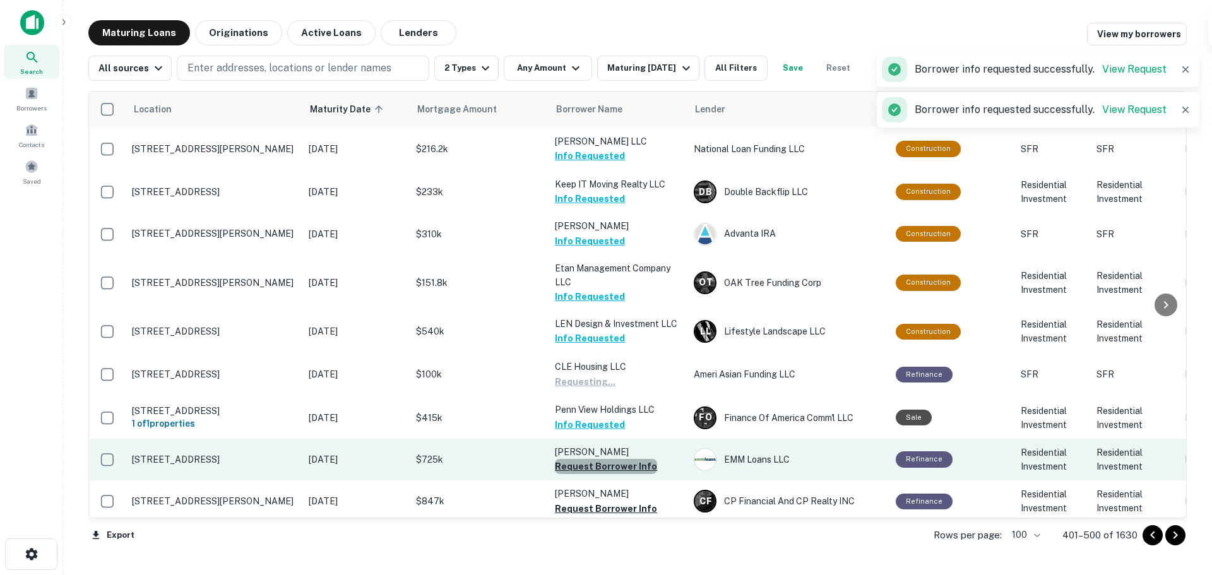
click at [629, 459] on button "Request Borrower Info" at bounding box center [606, 466] width 102 height 15
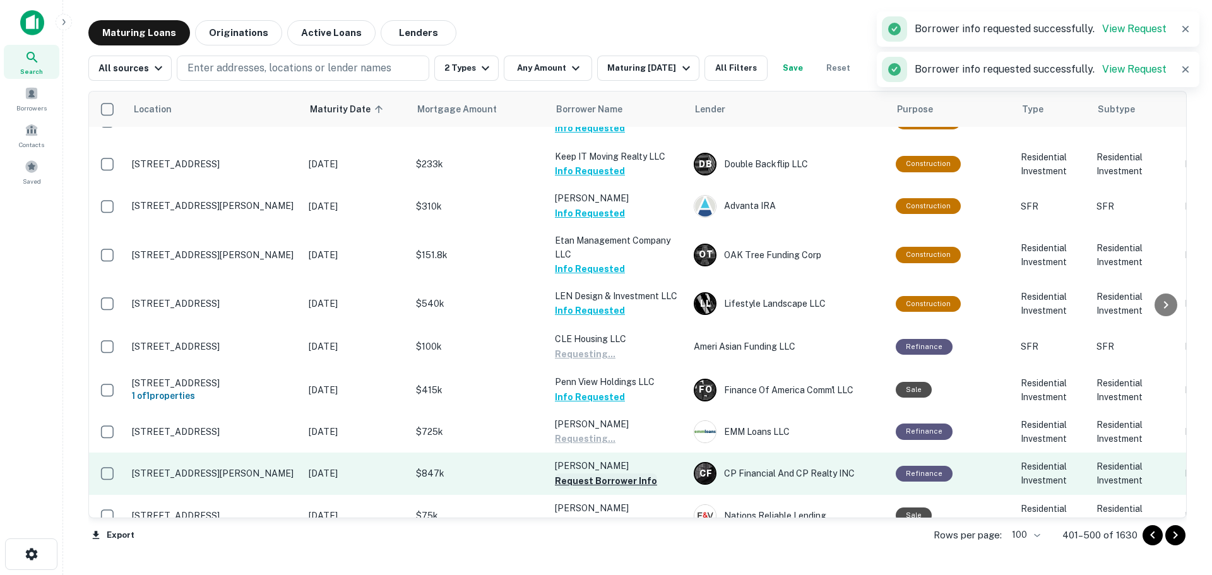
scroll to position [3157, 0]
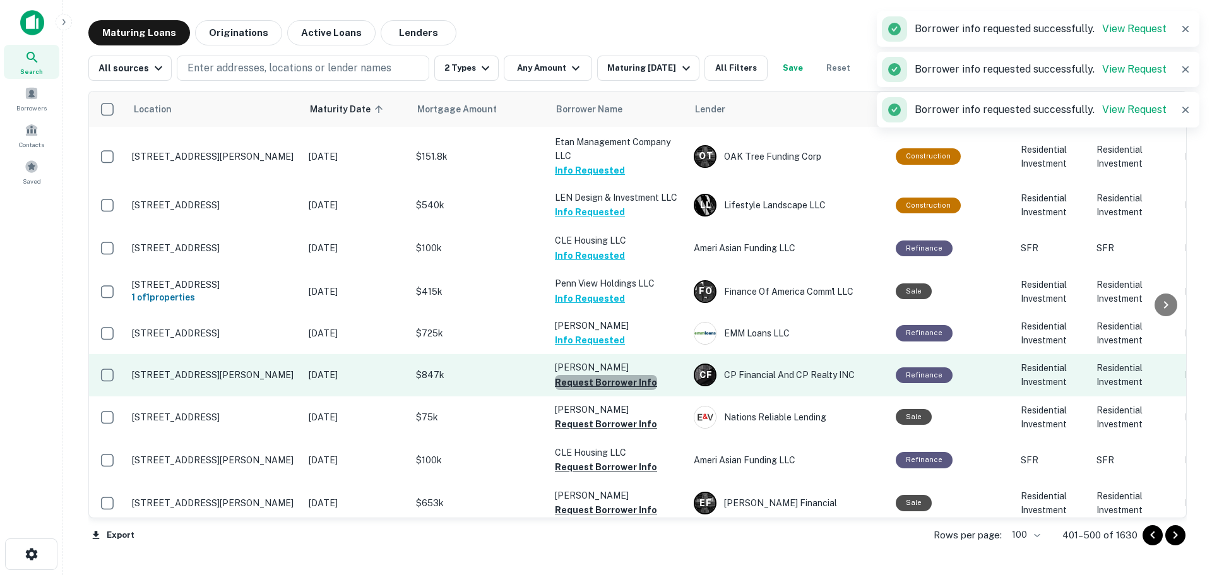
click at [628, 375] on button "Request Borrower Info" at bounding box center [606, 382] width 102 height 15
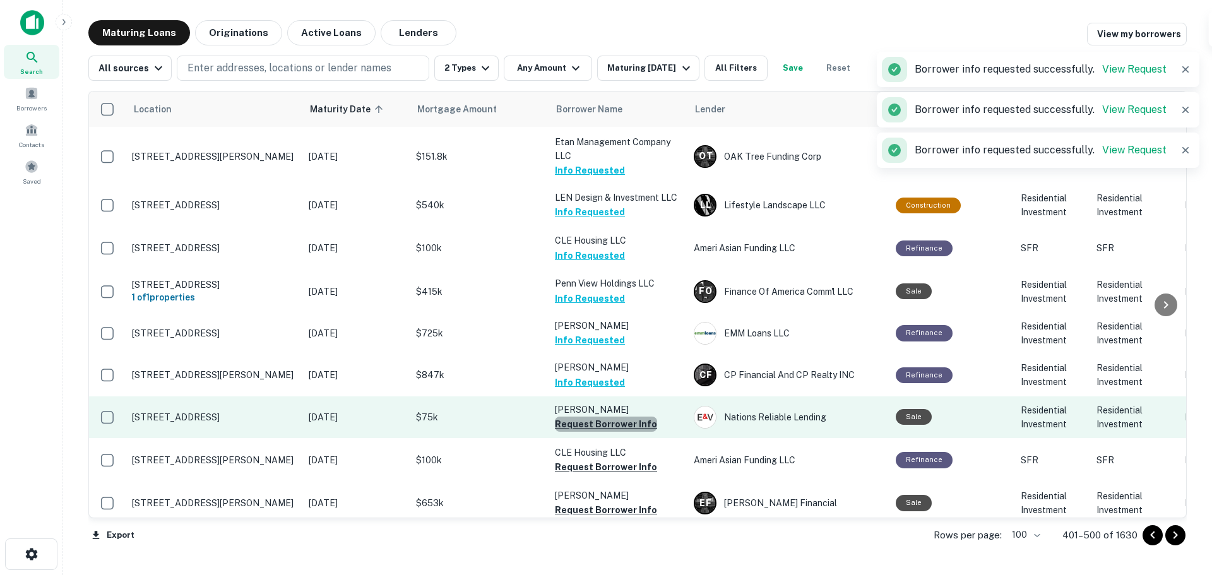
click at [638, 417] on button "Request Borrower Info" at bounding box center [606, 424] width 102 height 15
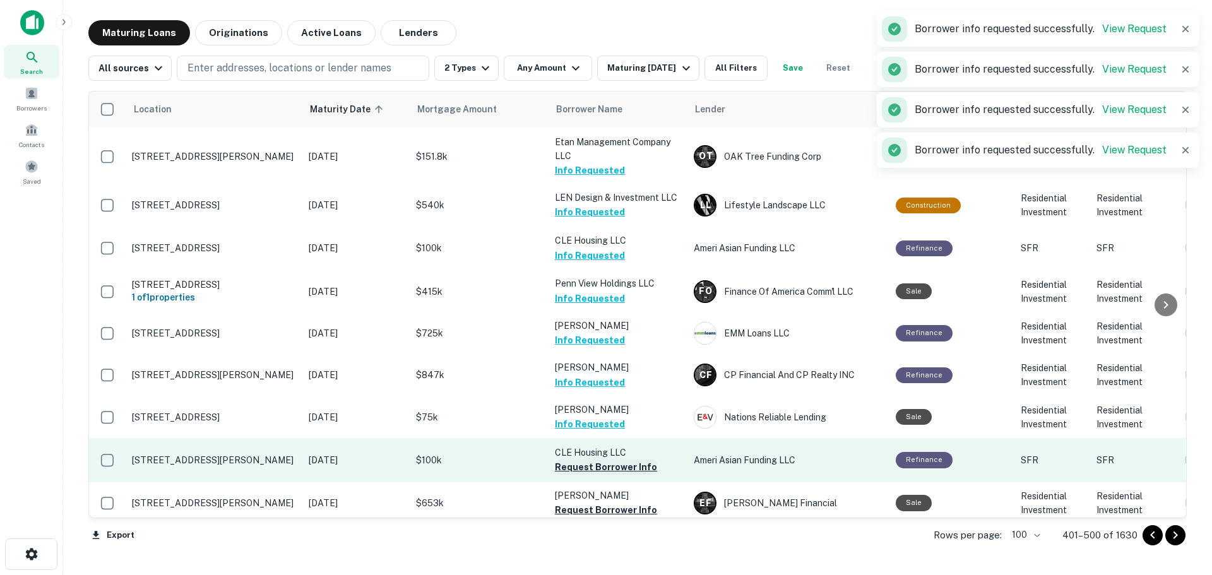
click at [640, 460] on button "Request Borrower Info" at bounding box center [606, 467] width 102 height 15
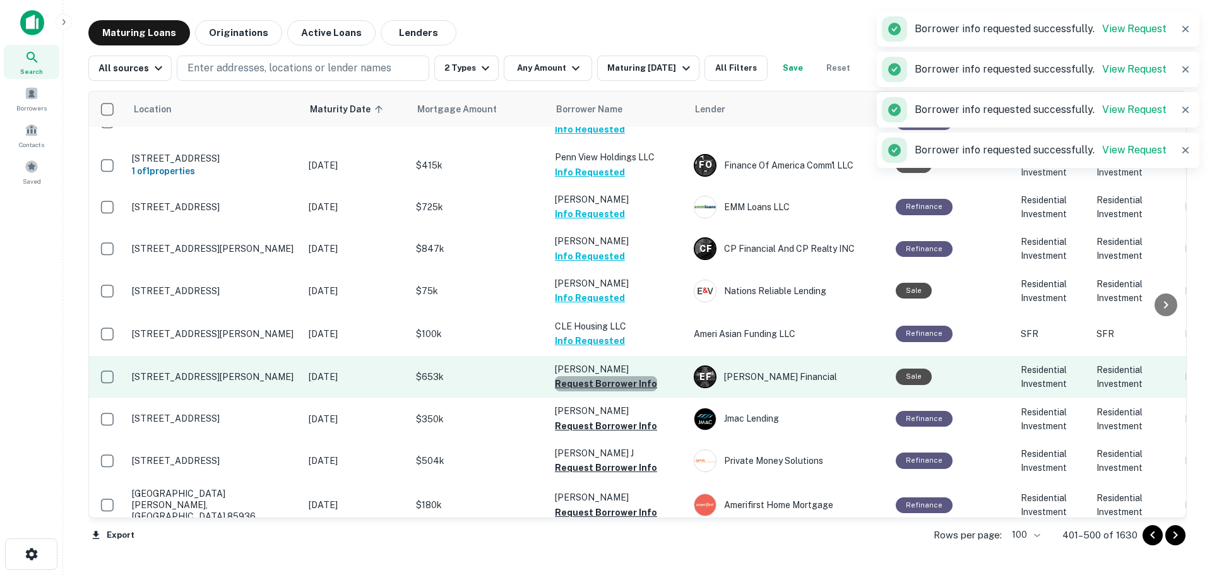
click at [615, 376] on button "Request Borrower Info" at bounding box center [606, 383] width 102 height 15
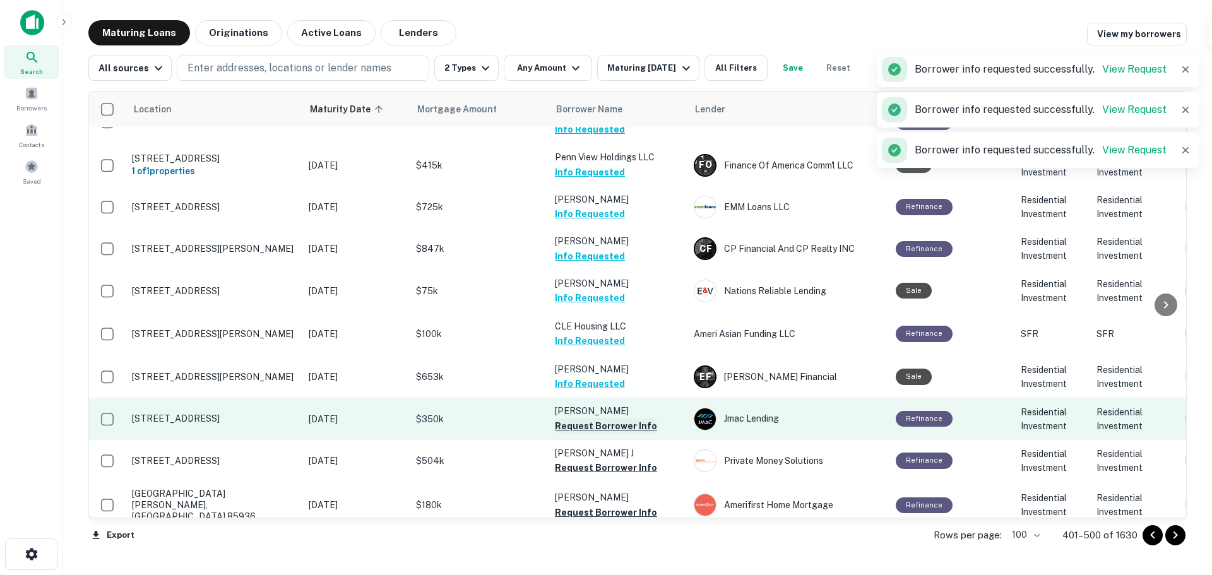
click at [631, 419] on button "Request Borrower Info" at bounding box center [606, 426] width 102 height 15
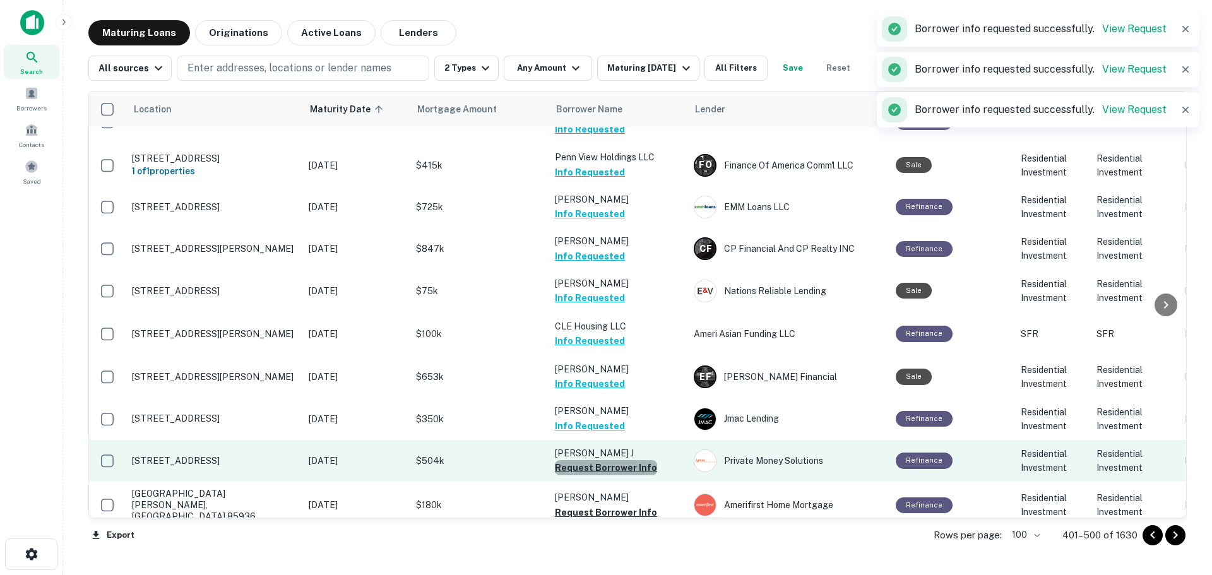
click at [636, 460] on button "Request Borrower Info" at bounding box center [606, 467] width 102 height 15
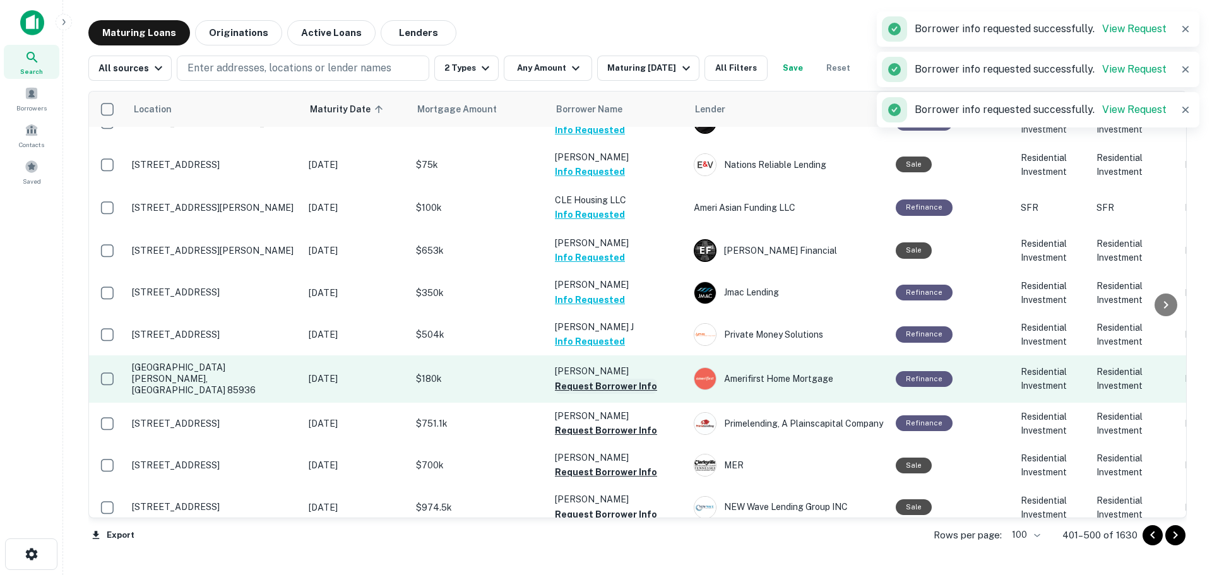
click at [640, 379] on button "Request Borrower Info" at bounding box center [606, 386] width 102 height 15
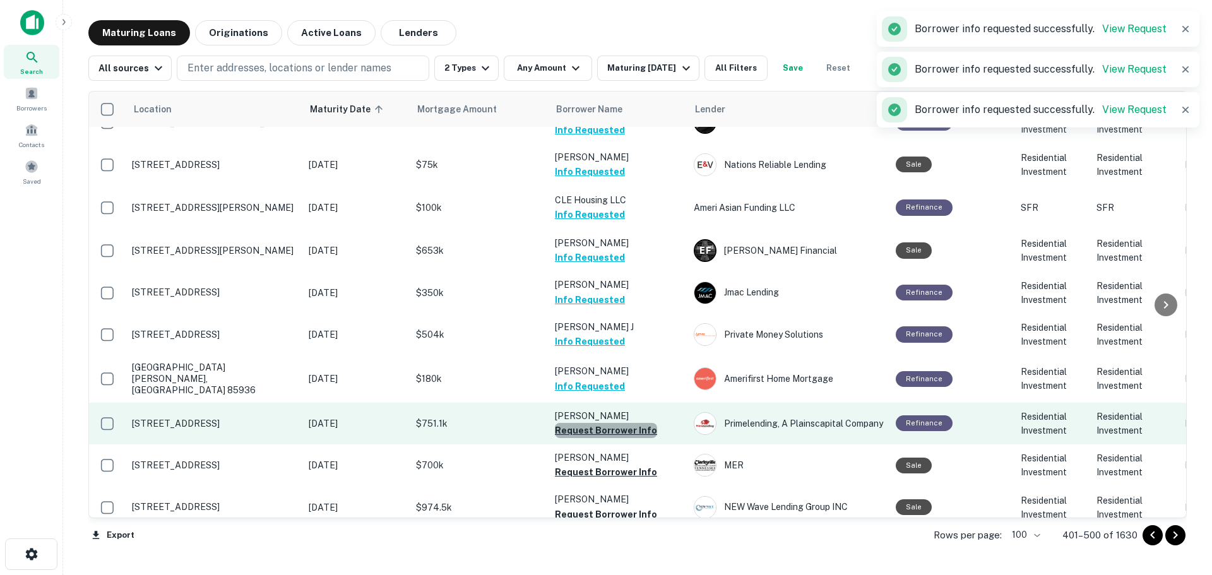
click at [641, 423] on button "Request Borrower Info" at bounding box center [606, 430] width 102 height 15
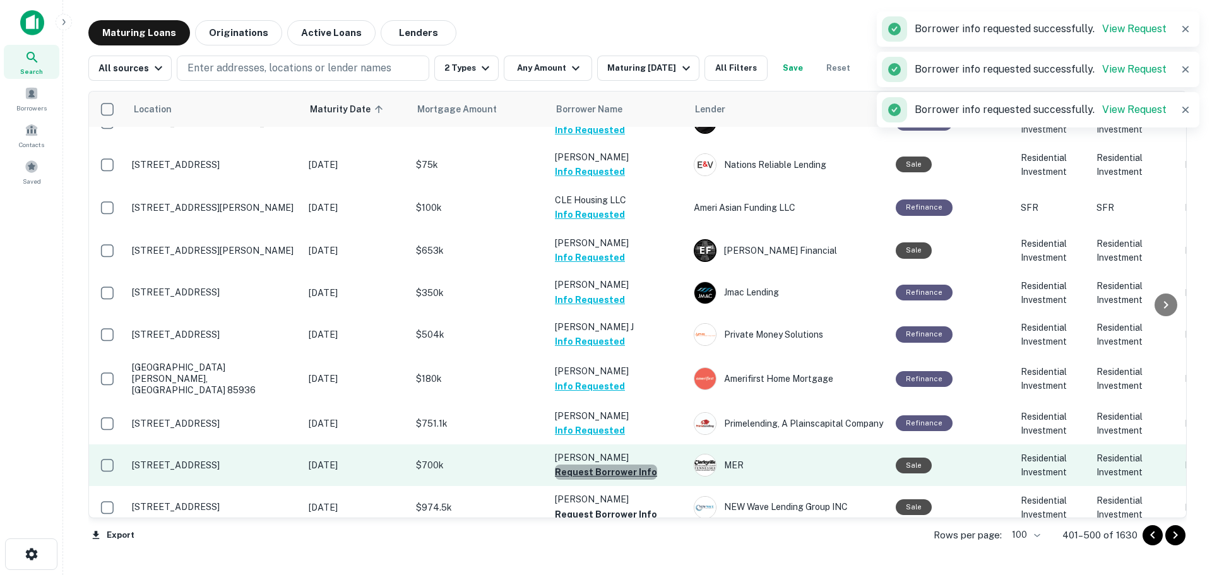
click at [636, 465] on button "Request Borrower Info" at bounding box center [606, 472] width 102 height 15
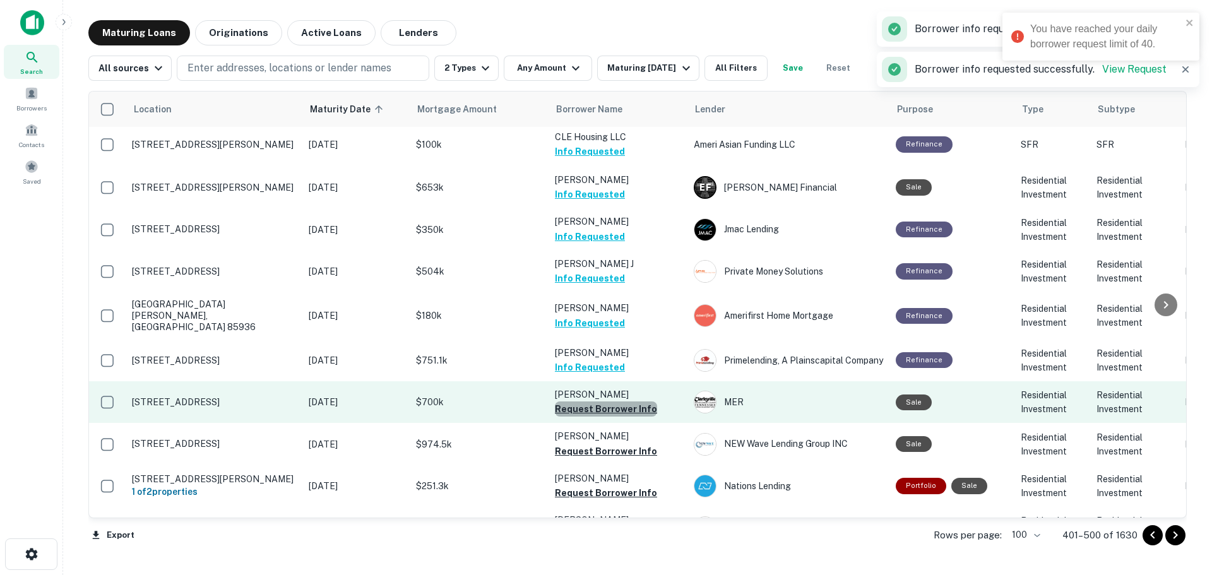
click at [644, 402] on button "Request Borrower Info" at bounding box center [606, 409] width 102 height 15
